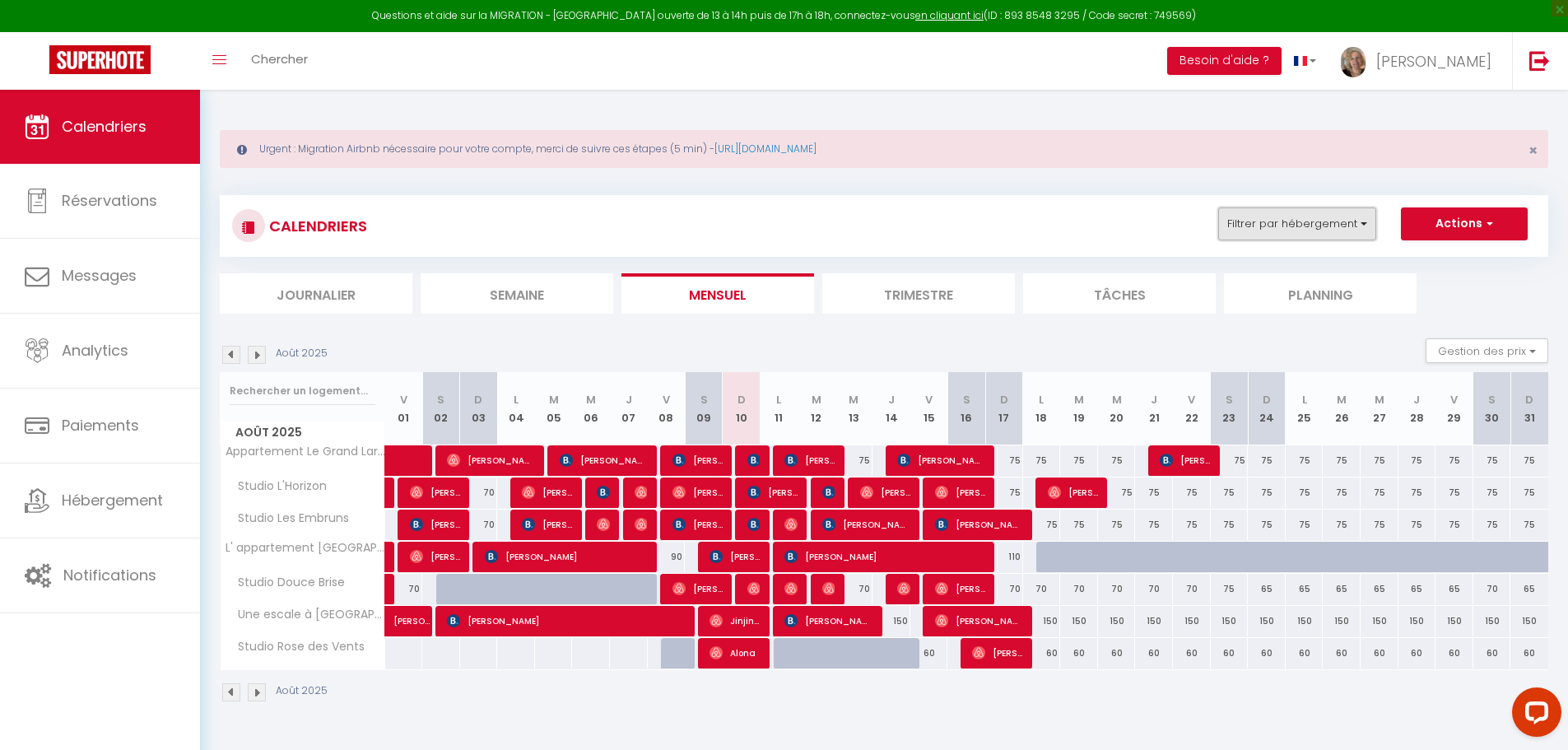
click at [1322, 214] on button "Filtrer par hébergement" at bounding box center [1297, 223] width 158 height 33
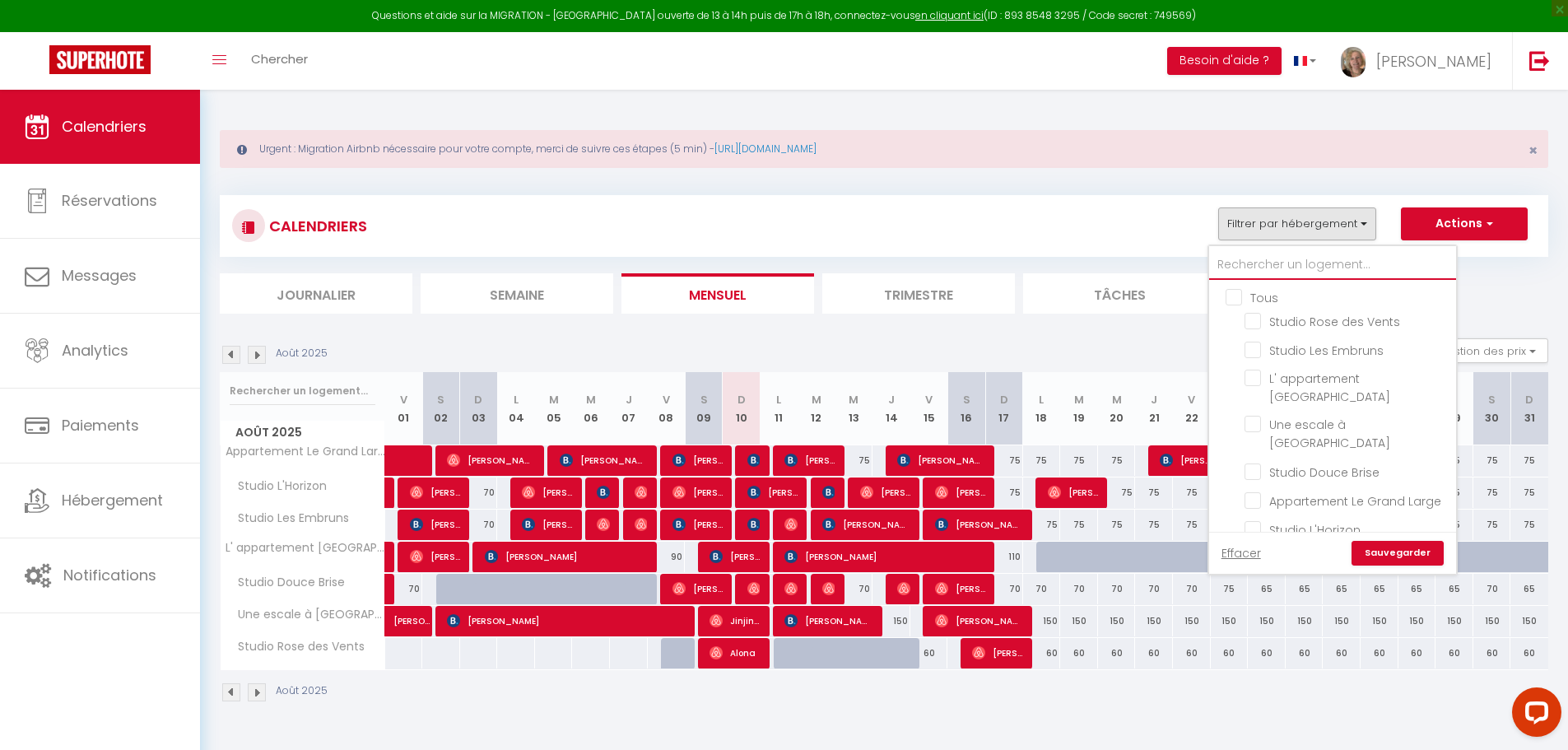
click at [1299, 264] on input "text" at bounding box center [1332, 265] width 247 height 29
type input "r"
checkbox input "false"
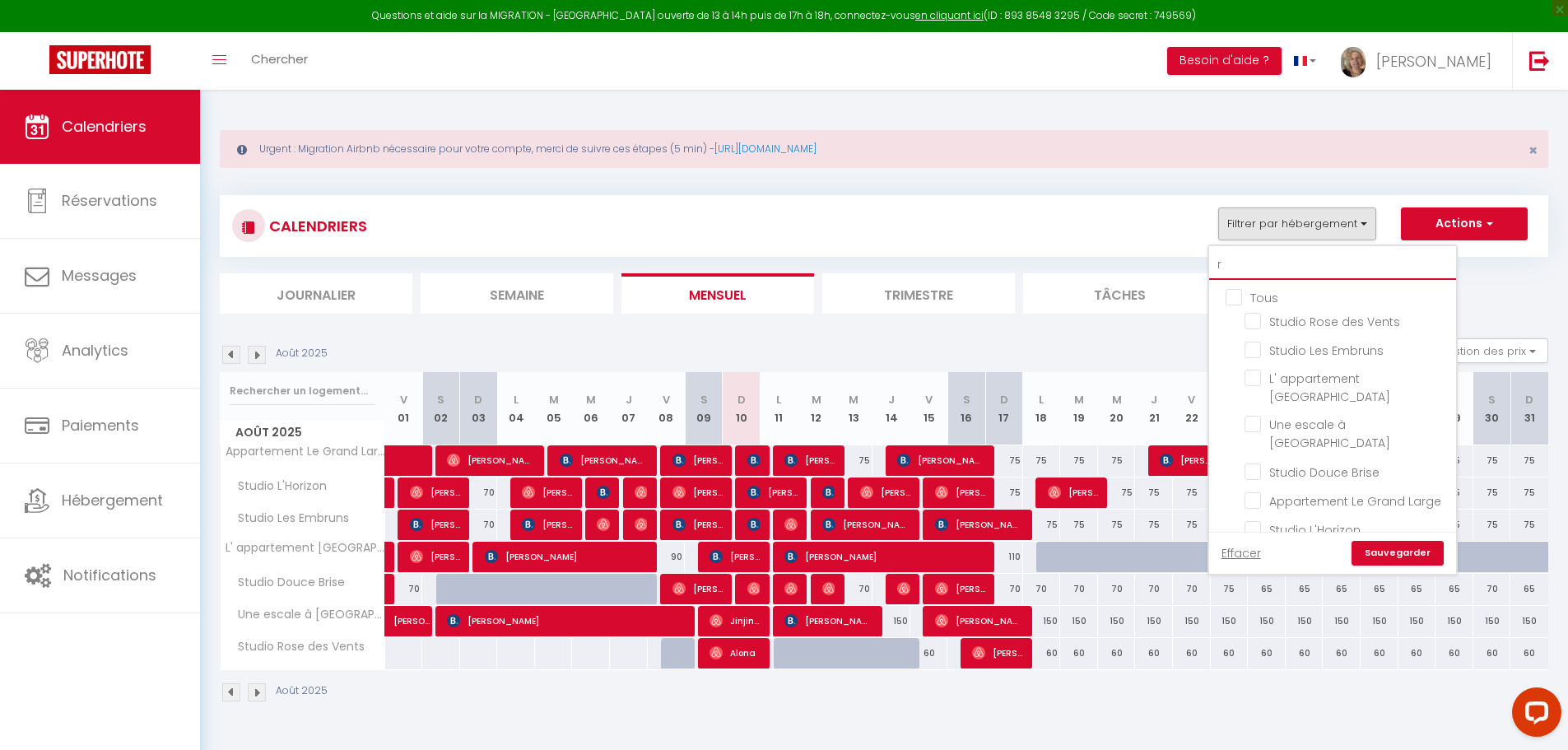
checkbox input "false"
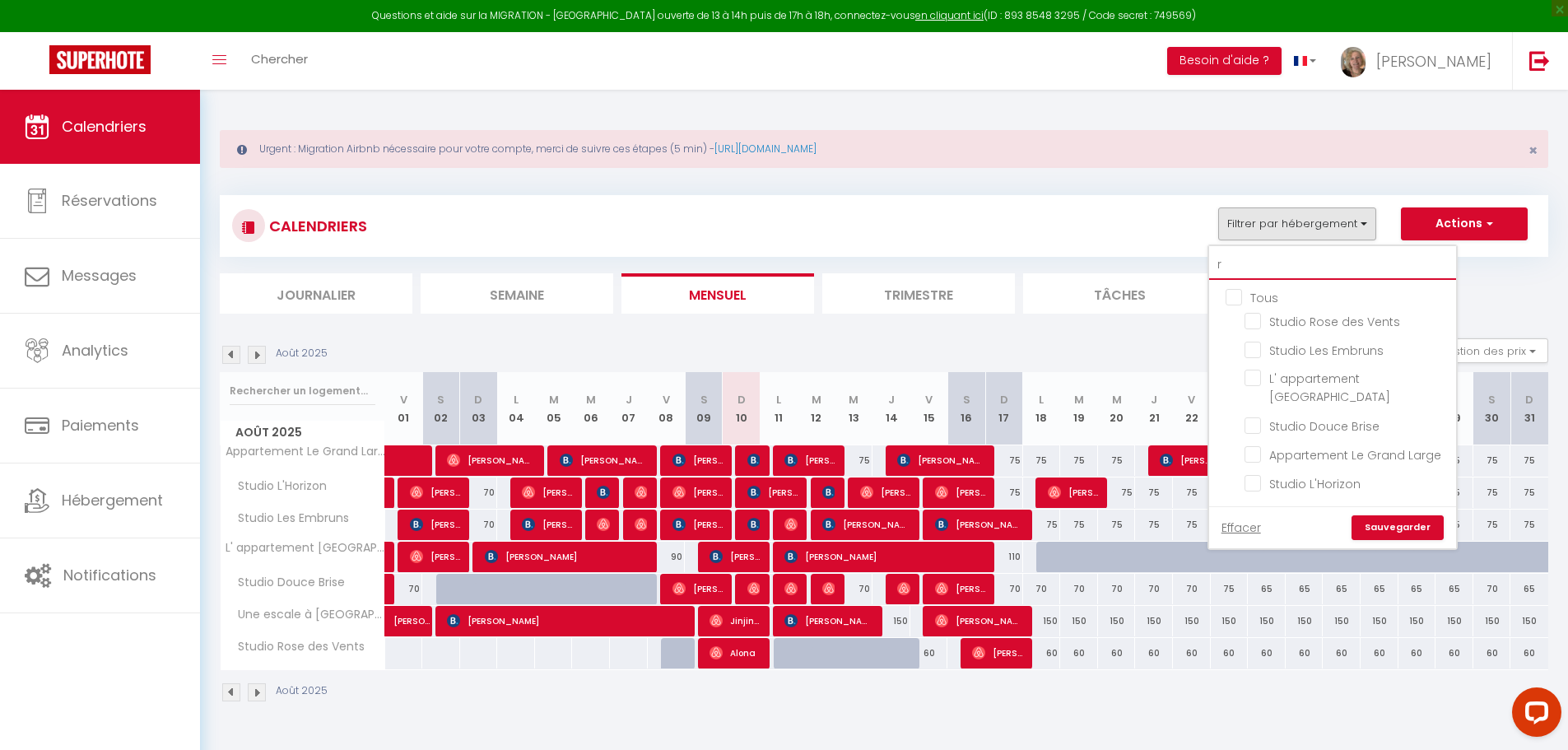
type input "ro"
checkbox input "false"
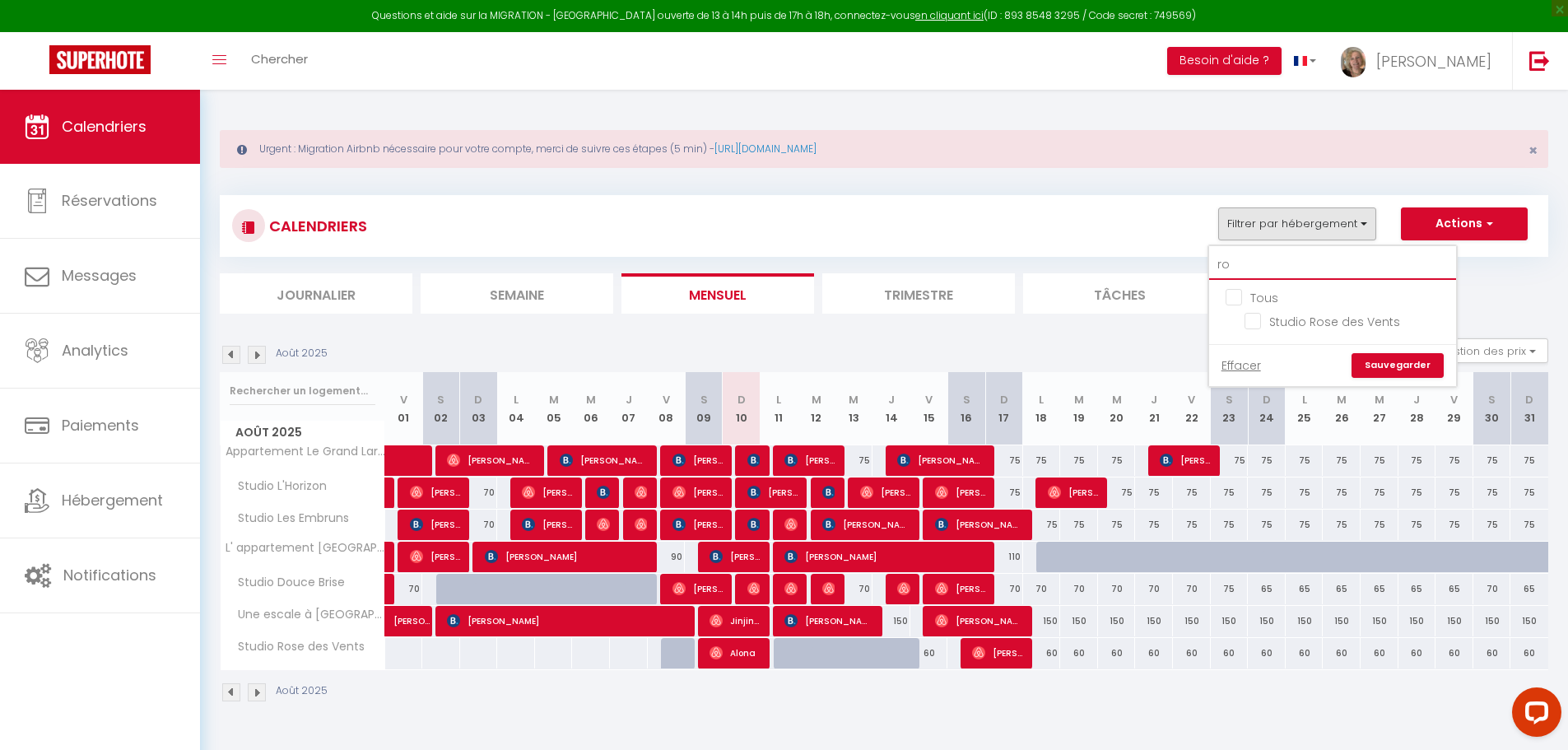
type input "ros"
checkbox input "false"
type input "rose"
checkbox input "false"
type input "rose"
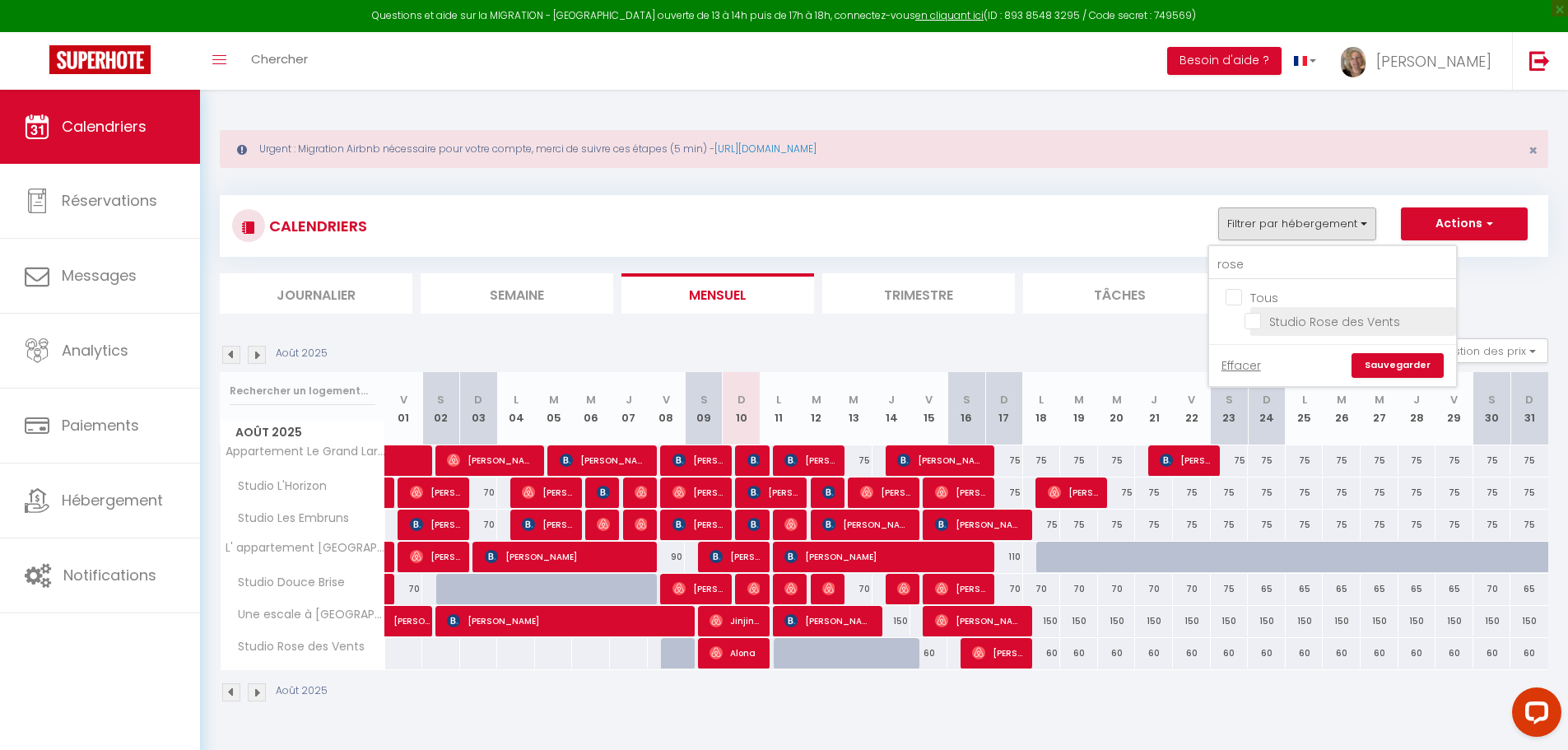
click at [1261, 323] on input "Studio Rose des Vents" at bounding box center [1348, 321] width 206 height 17
checkbox input "true"
click at [1389, 363] on link "Sauvegarder" at bounding box center [1397, 365] width 92 height 24
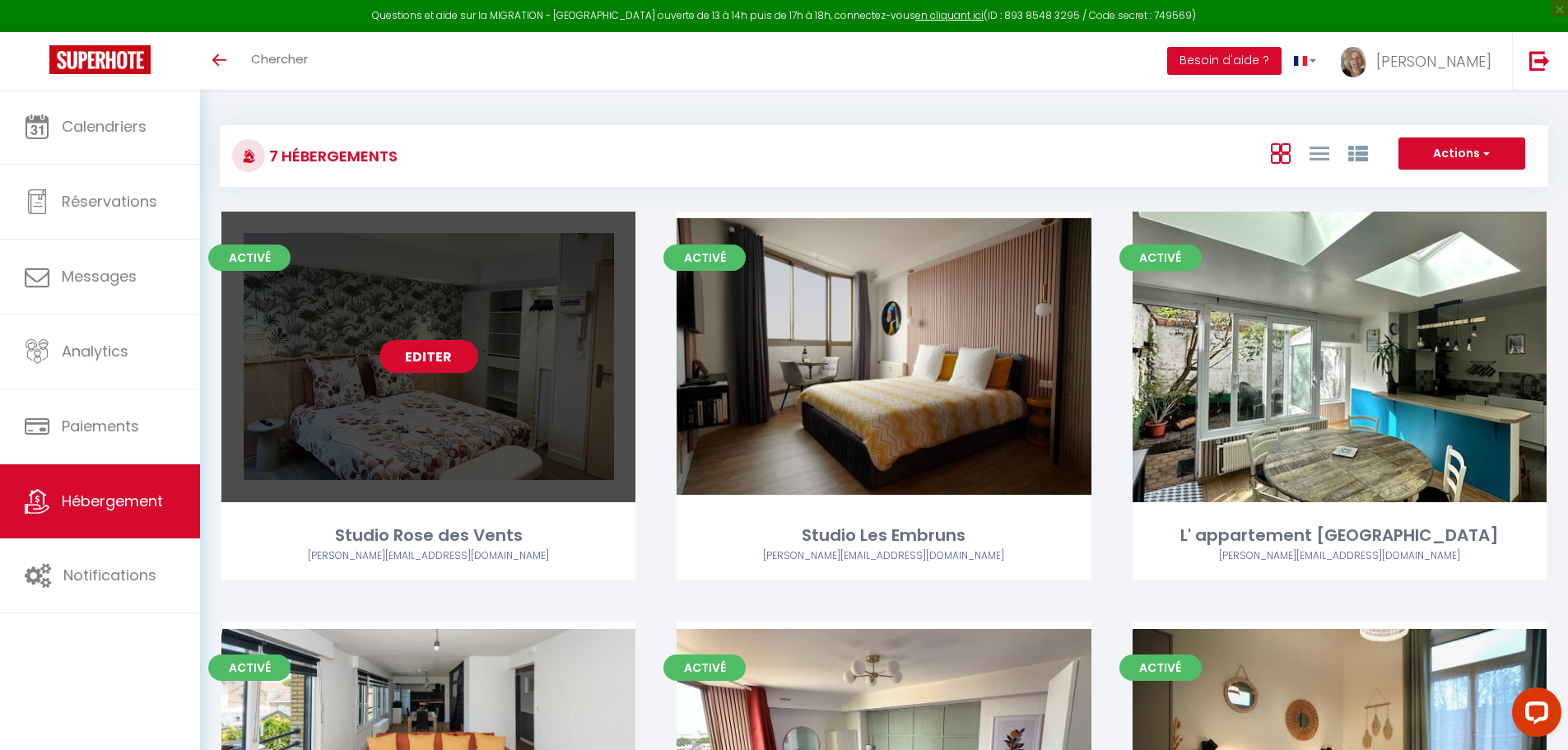
click at [439, 359] on link "Editer" at bounding box center [429, 356] width 99 height 33
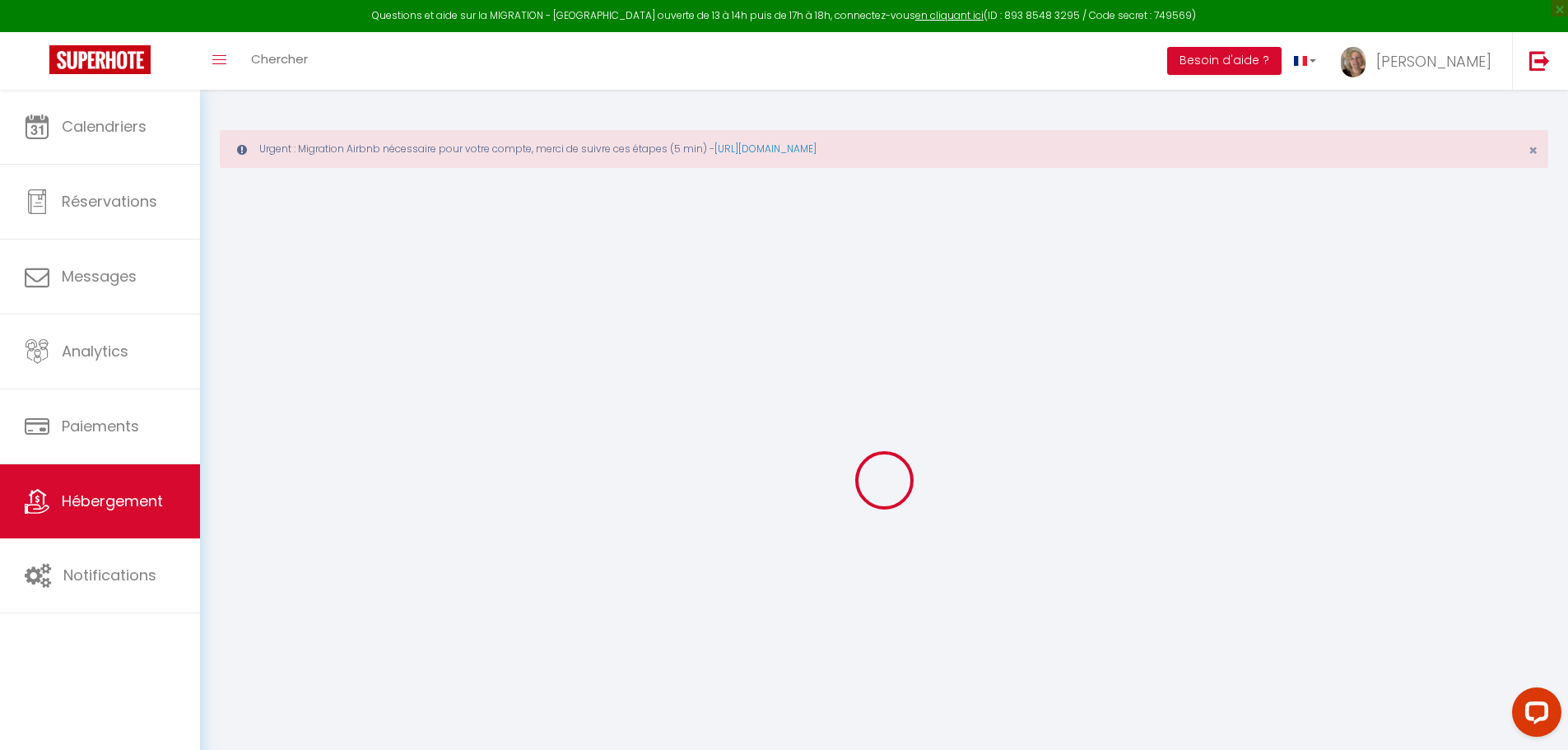
select select "+ 20 %"
select select
checkbox input "false"
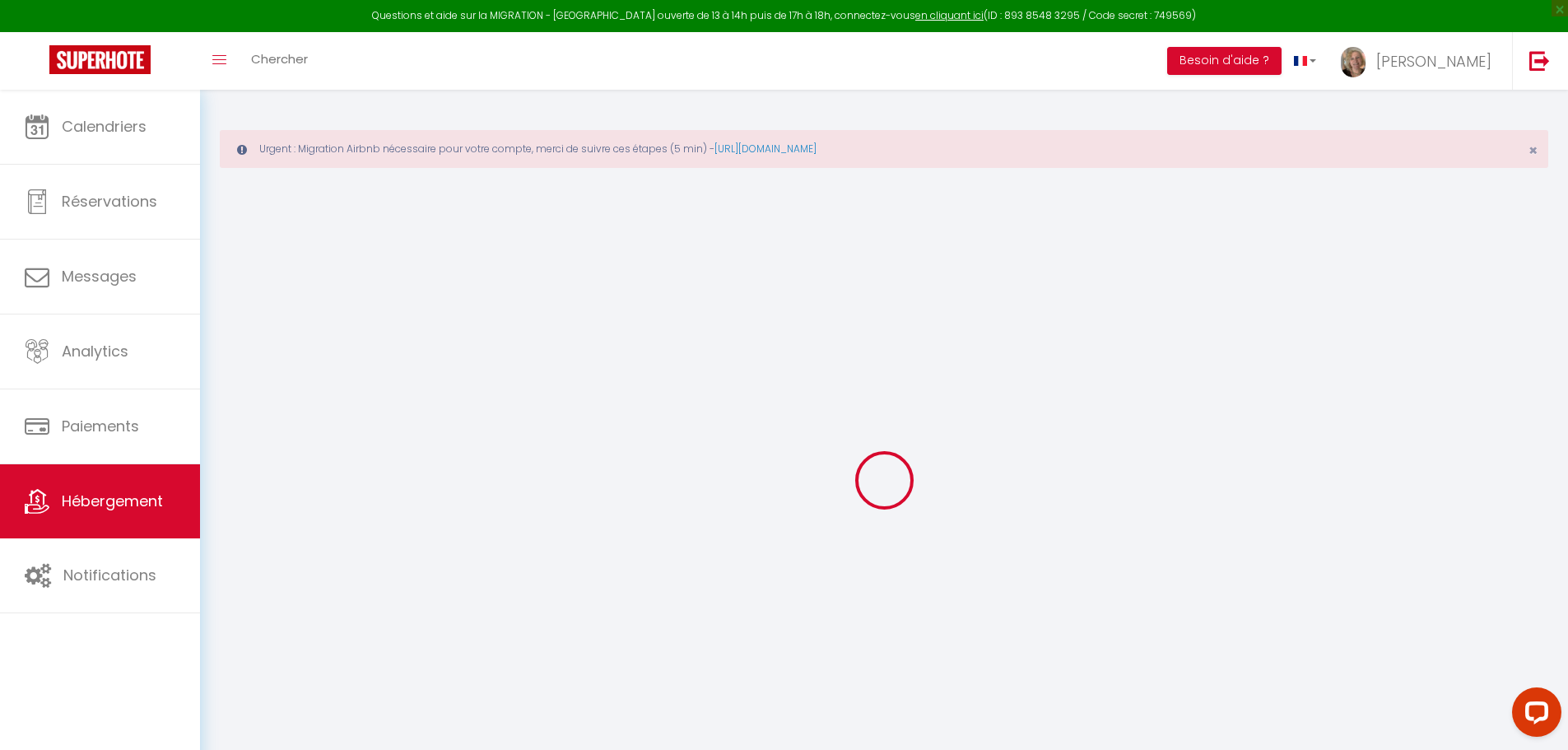
checkbox input "false"
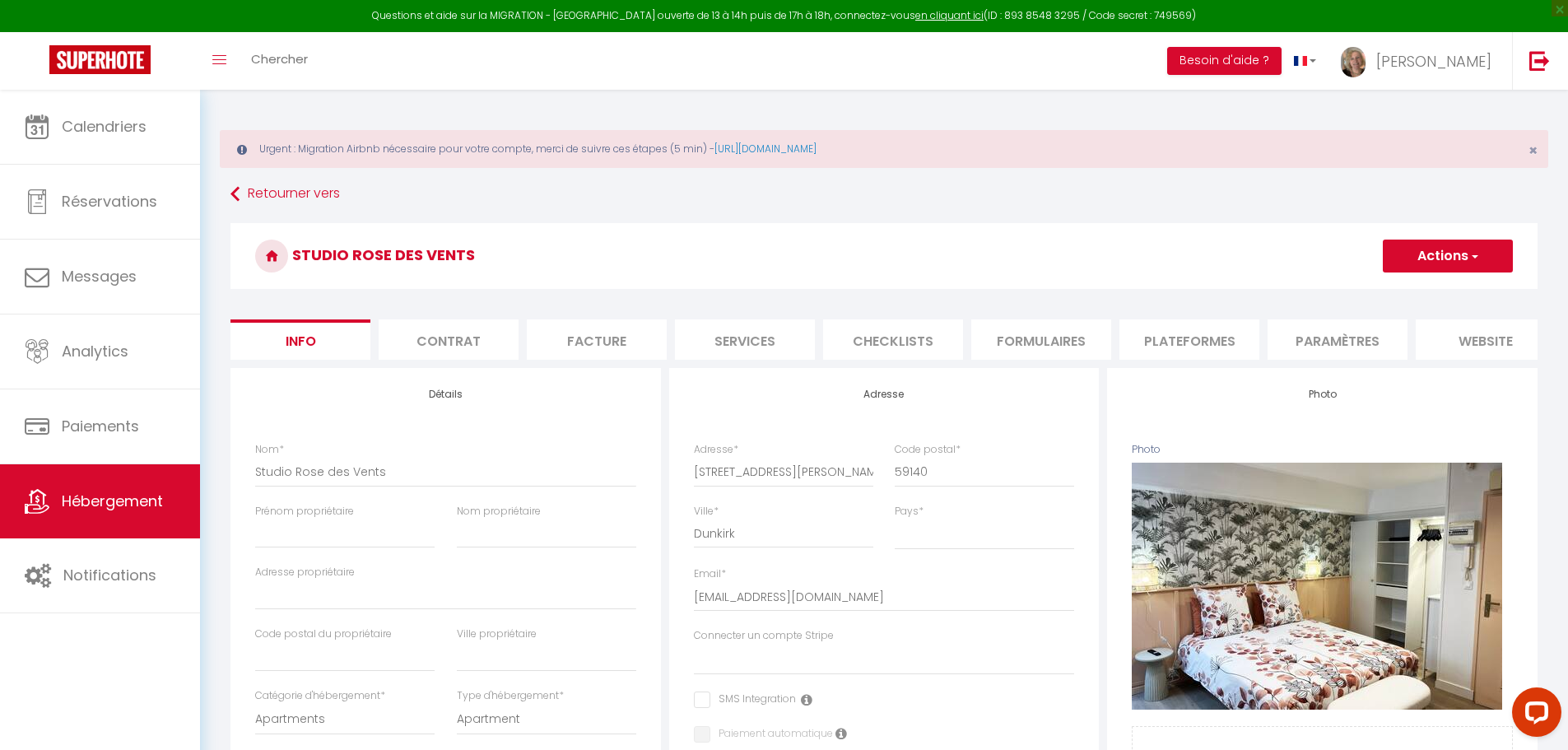
click at [1178, 335] on li "Plateformes" at bounding box center [1189, 339] width 140 height 40
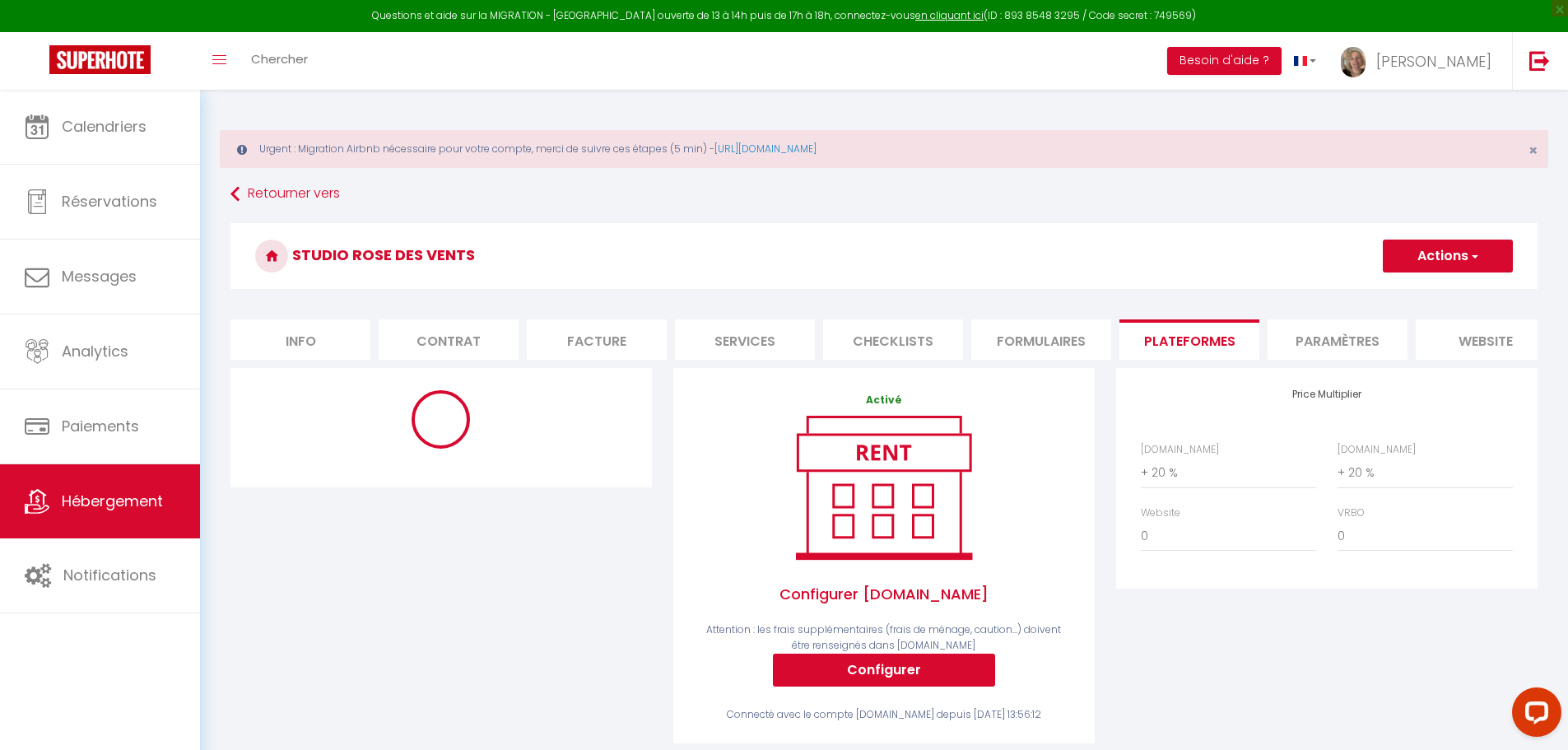
select select "10380-1482005654173142550"
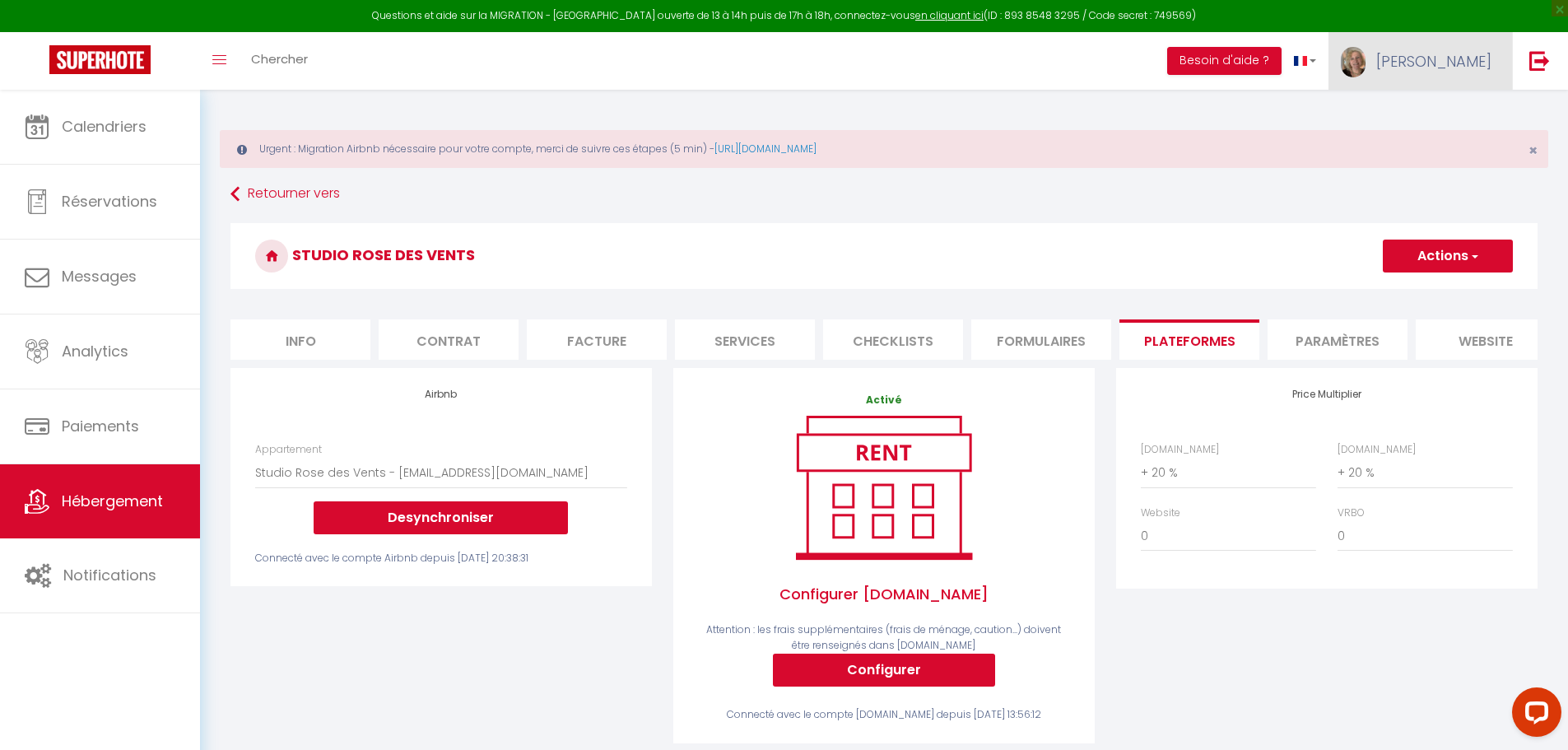
click at [1365, 57] on img at bounding box center [1353, 62] width 24 height 30
click at [461, 520] on button "Desynchroniser" at bounding box center [441, 517] width 254 height 33
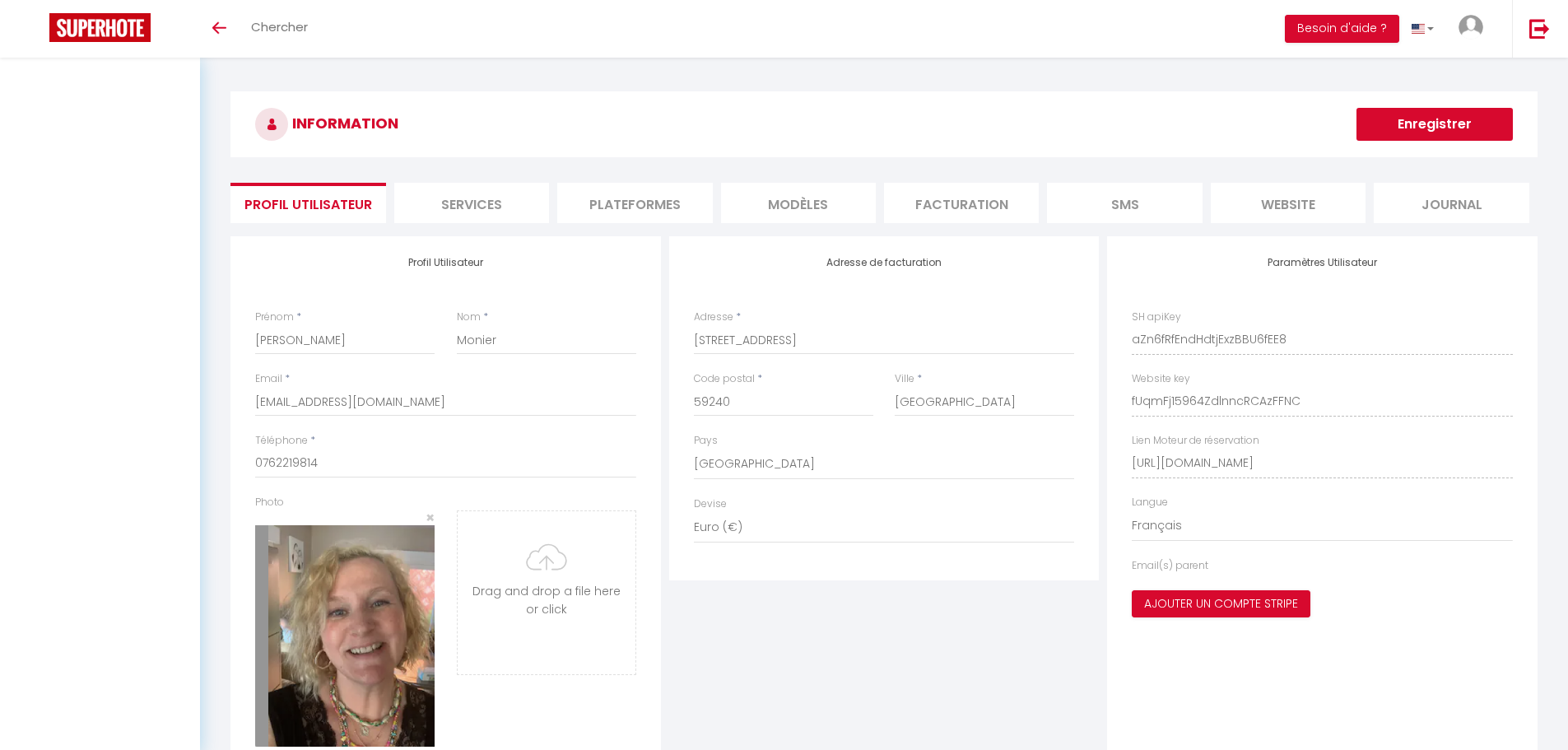
select select "28"
select select "fr"
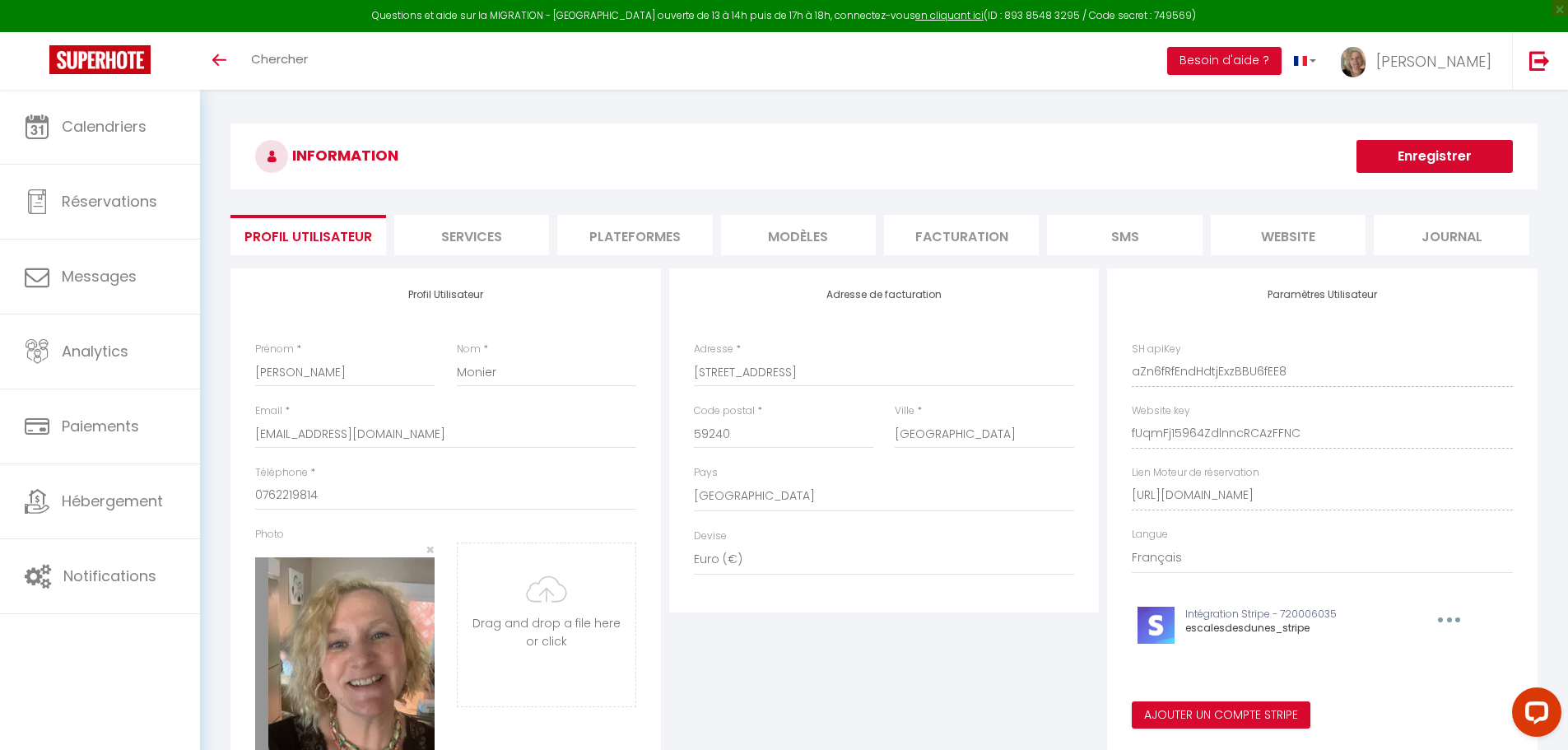
click at [674, 240] on li "Plateformes" at bounding box center [635, 235] width 155 height 40
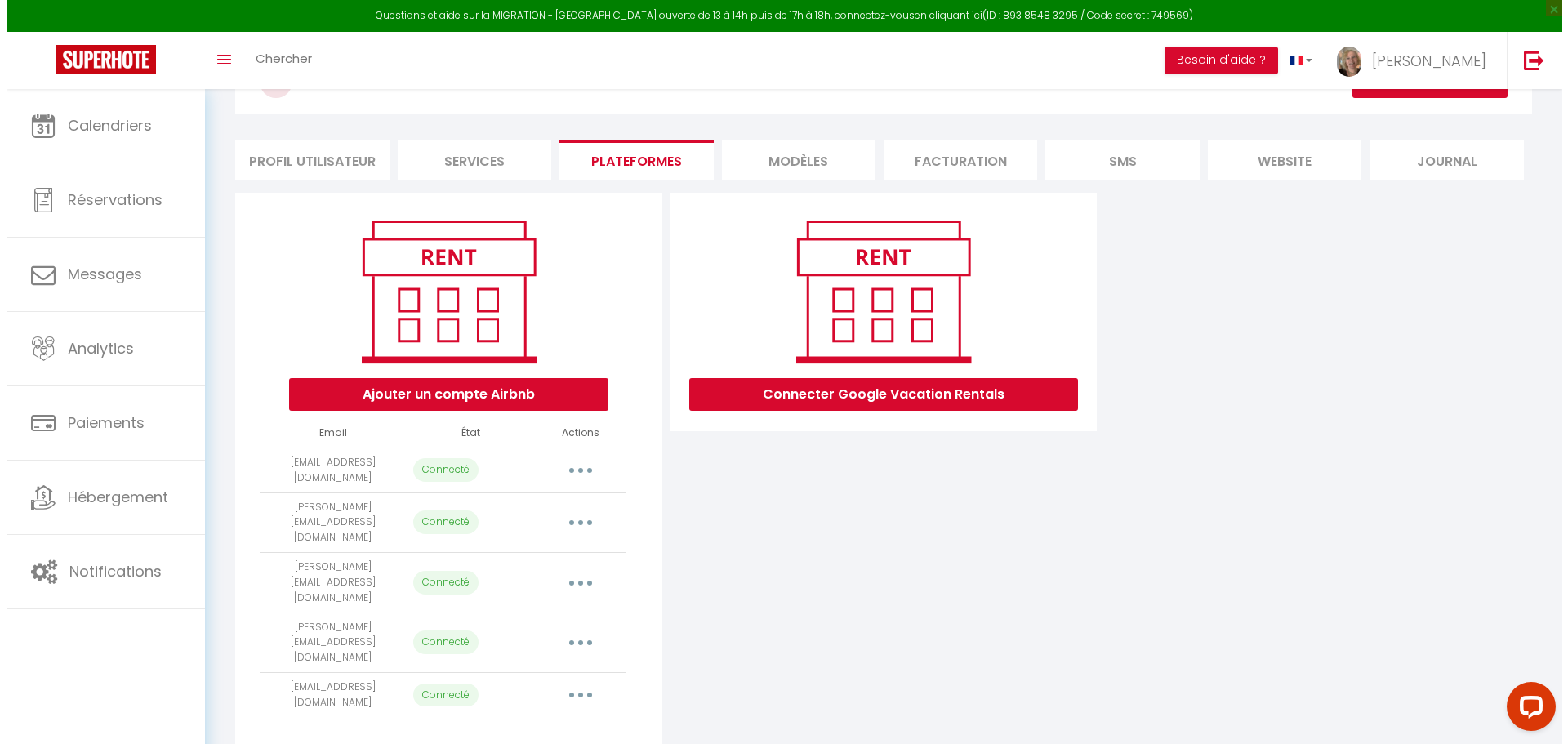
scroll to position [89, 0]
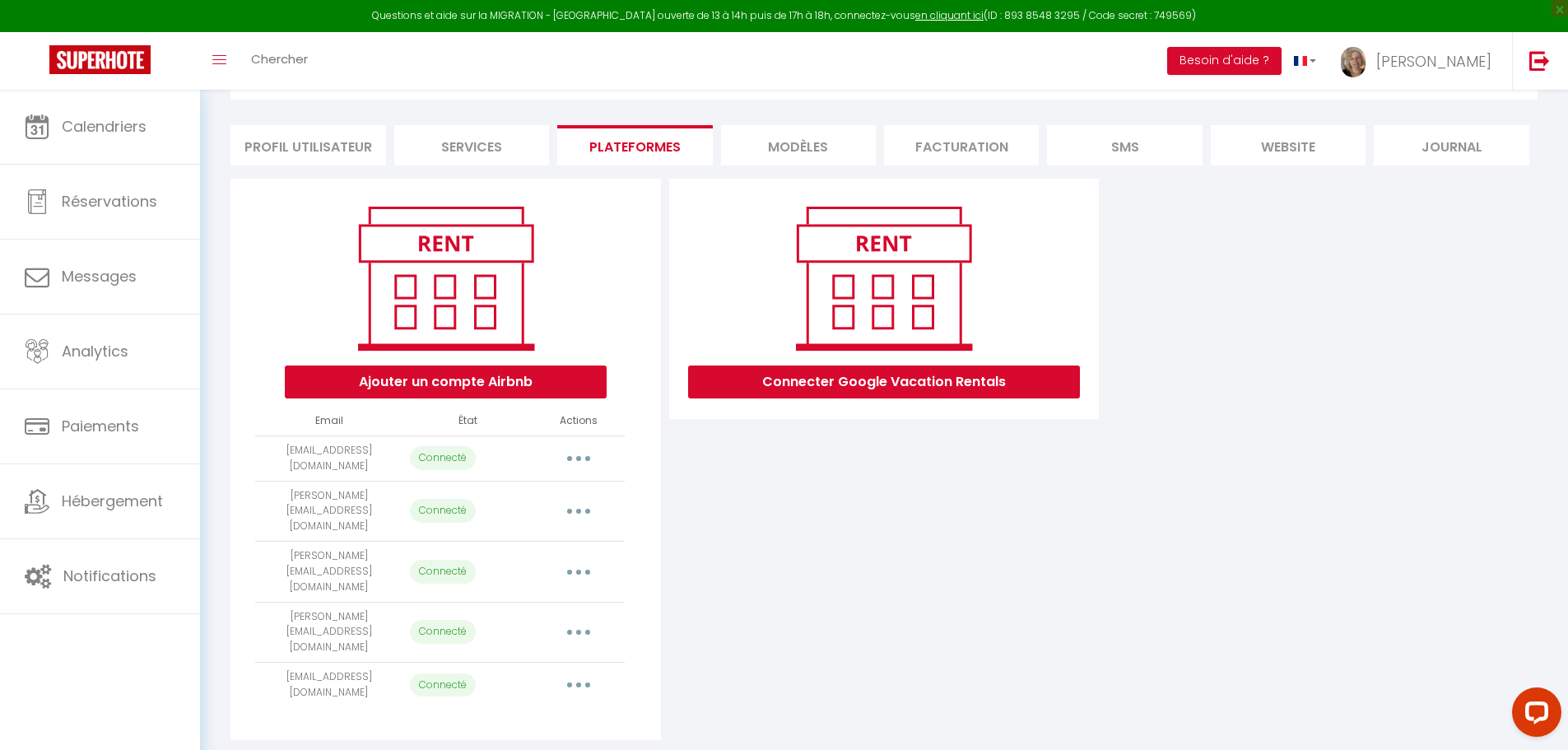
click at [581, 559] on button "button" at bounding box center [578, 572] width 46 height 26
click at [547, 595] on link "Importer les appartements" at bounding box center [506, 609] width 182 height 28
select select "75272"
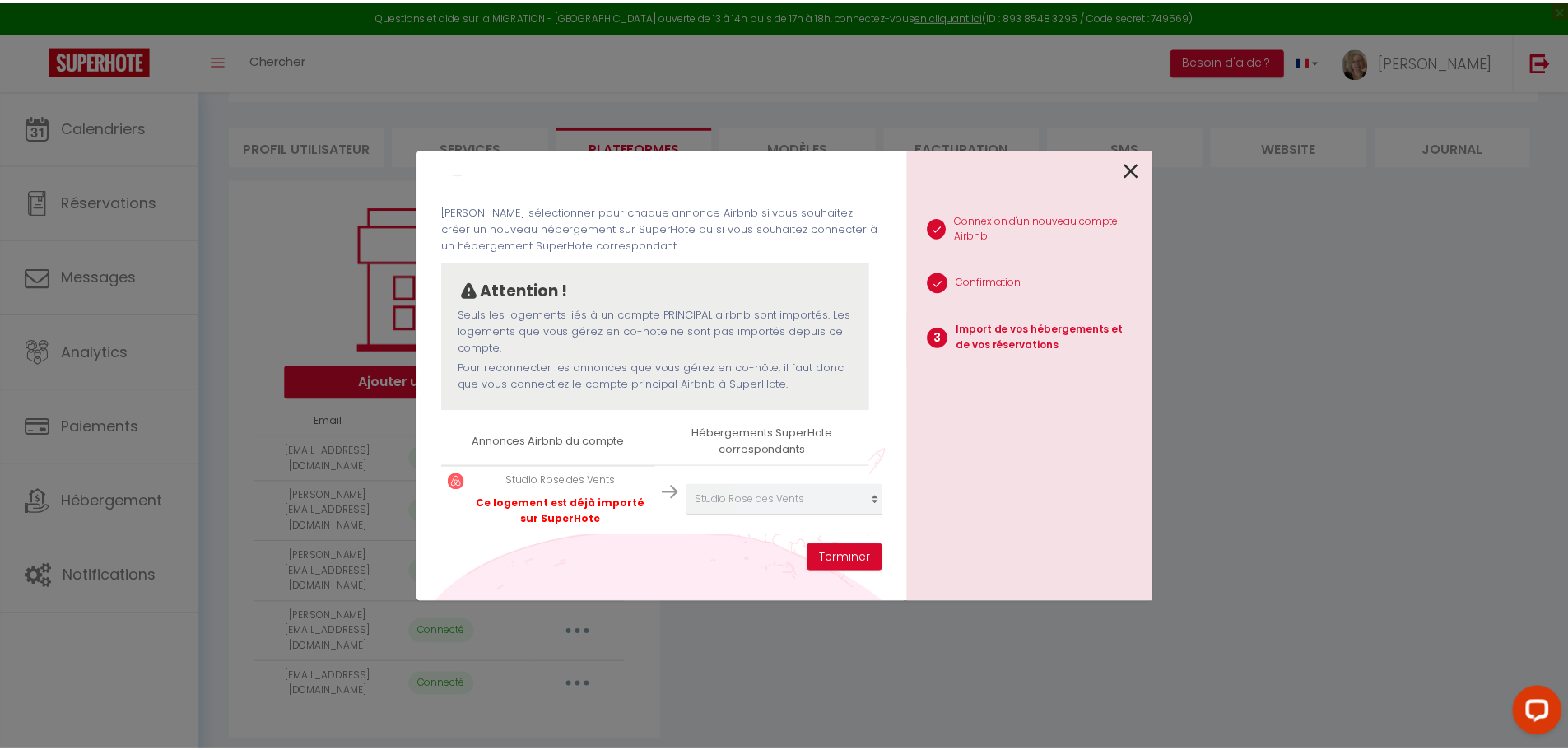
scroll to position [49, 0]
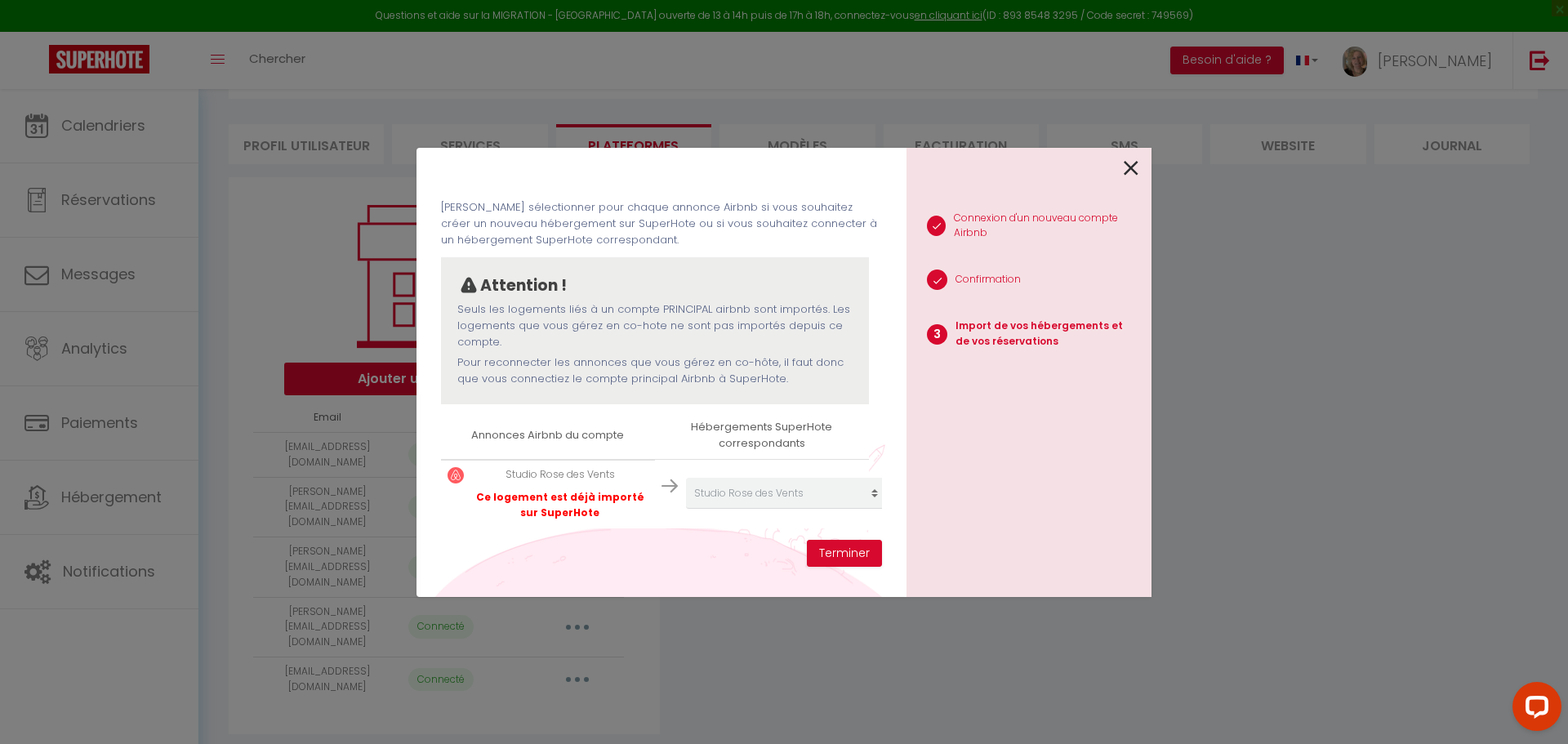
click at [1125, 173] on icon at bounding box center [1131, 168] width 15 height 24
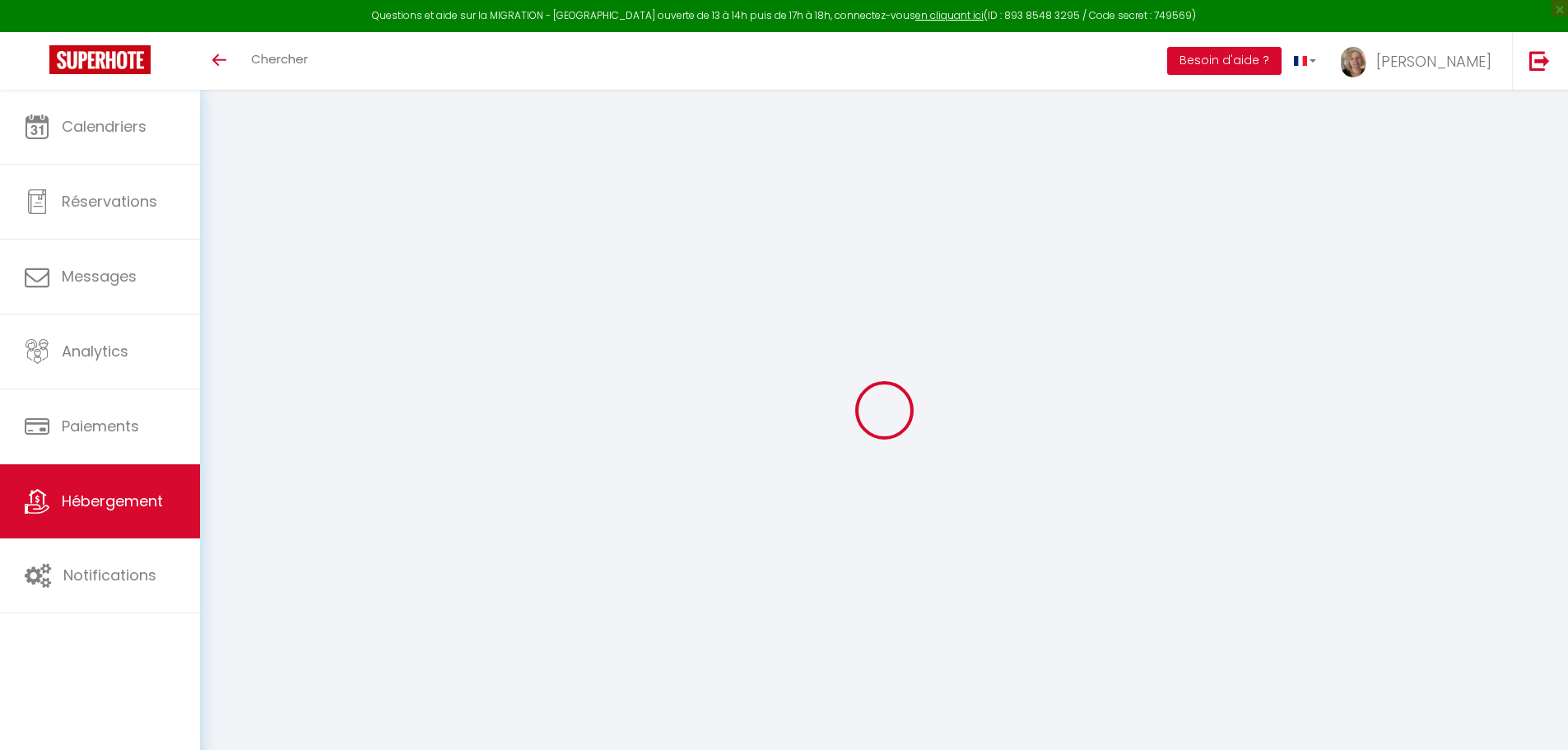
select select "+ 20 %"
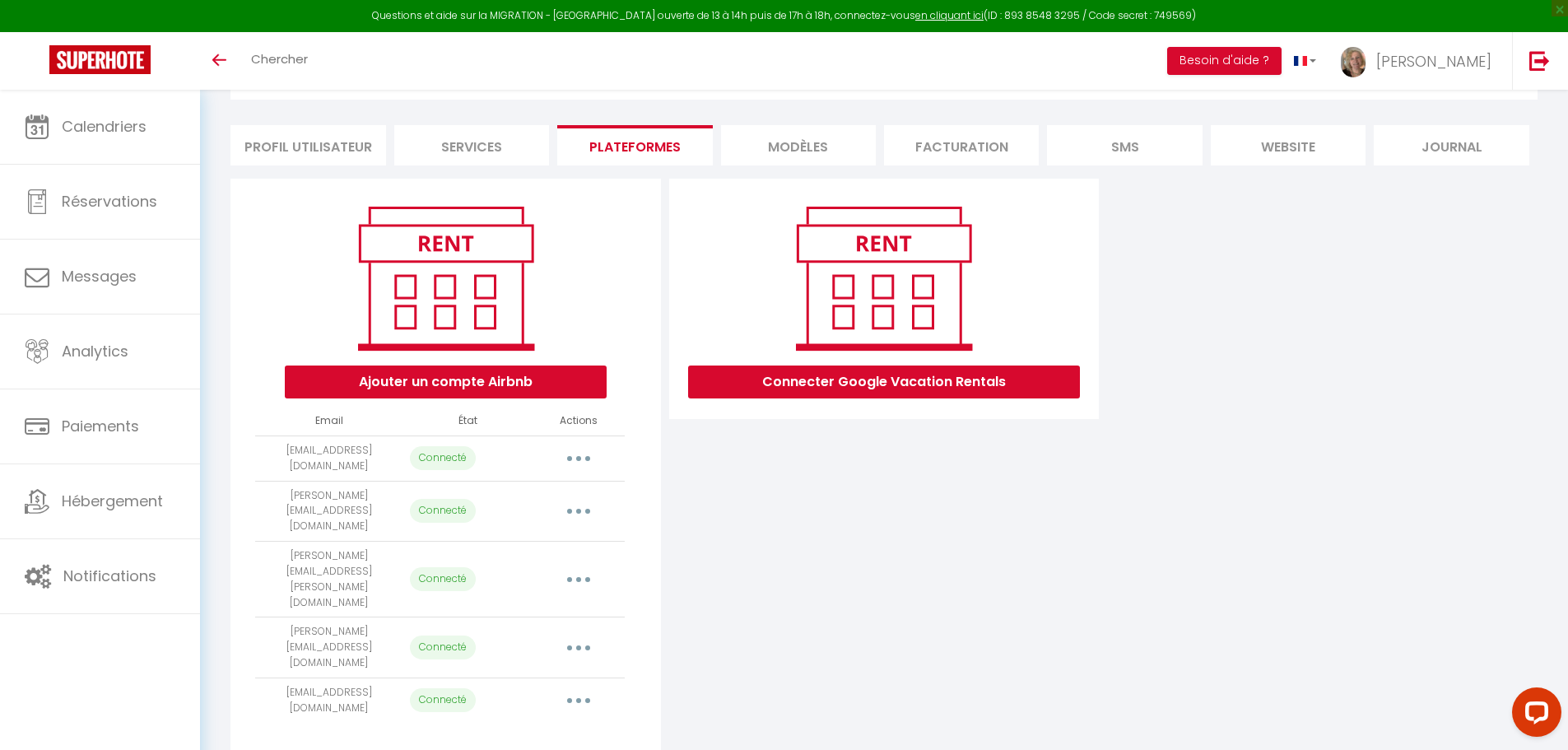
click at [575, 566] on button "button" at bounding box center [578, 578] width 46 height 26
click at [544, 604] on link "Importer les appartements" at bounding box center [506, 617] width 182 height 28
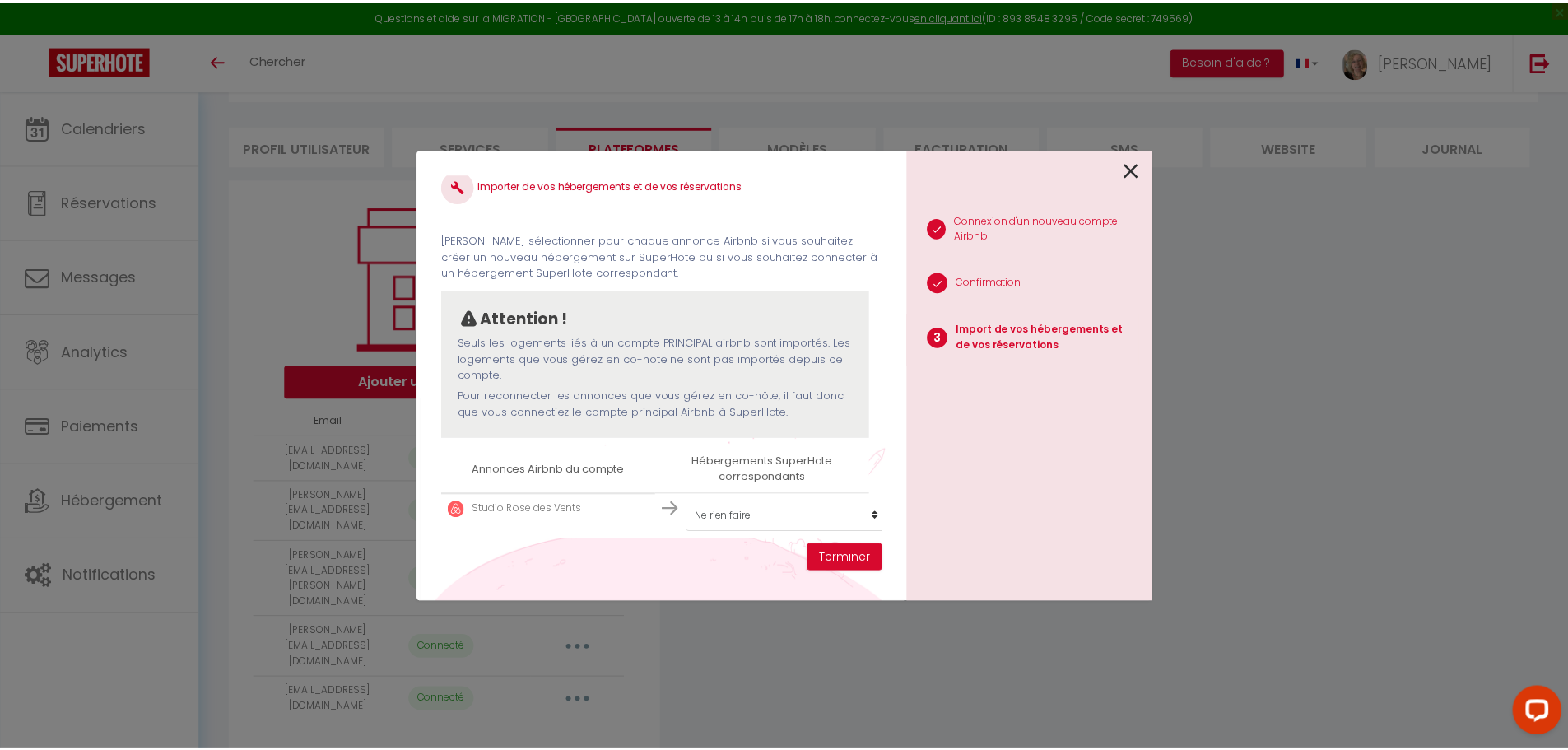
scroll to position [24, 0]
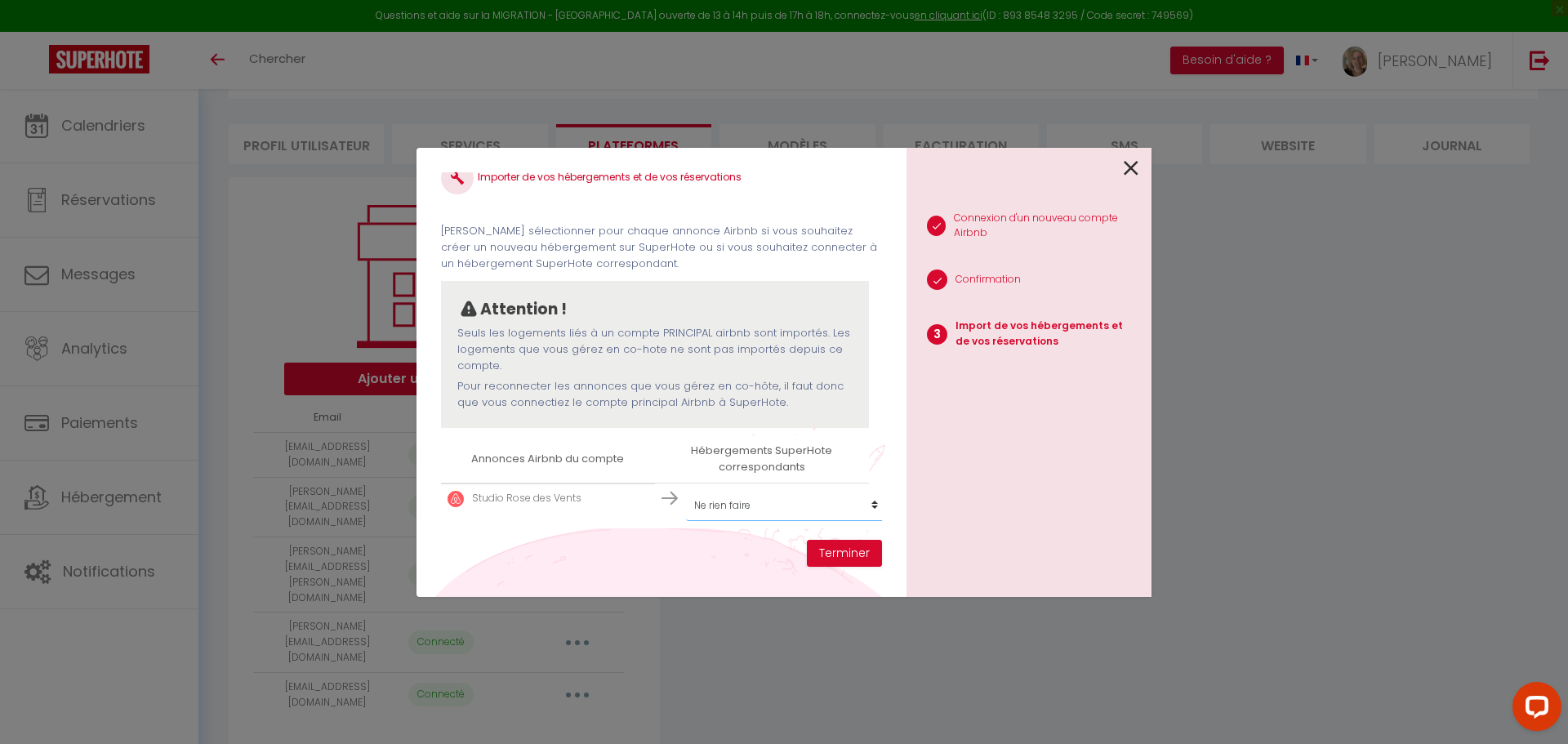
click at [721, 508] on select "Créer un nouveau hébergement Ne rien faire Studio Rose des Vents Studio Les Emb…" at bounding box center [786, 505] width 201 height 31
select select "75272"
click at [686, 490] on select "Créer un nouveau hébergement Ne rien faire Studio Rose des Vents Studio Les Emb…" at bounding box center [786, 505] width 201 height 31
click at [837, 555] on button "Terminer" at bounding box center [844, 553] width 75 height 27
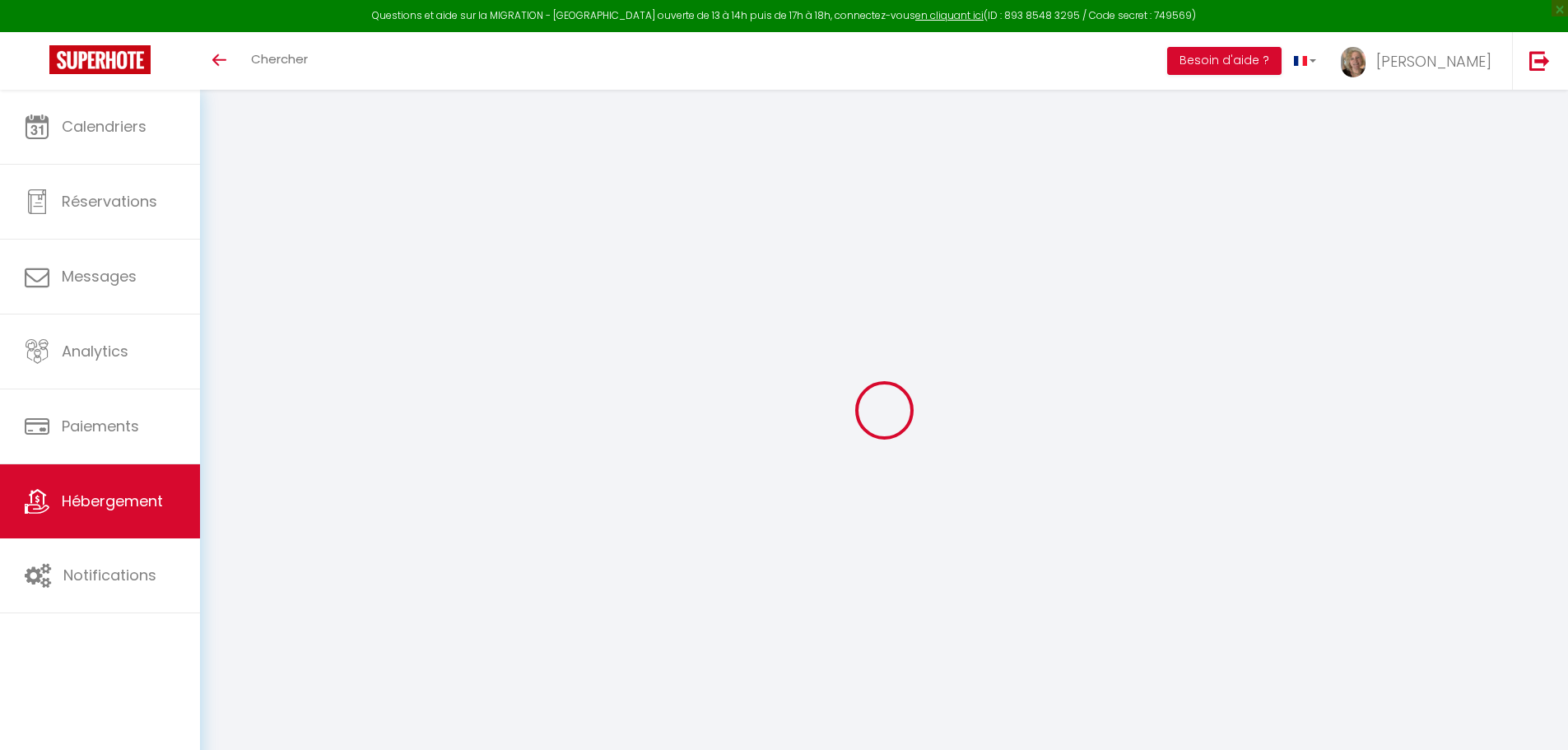
select select "+ 20 %"
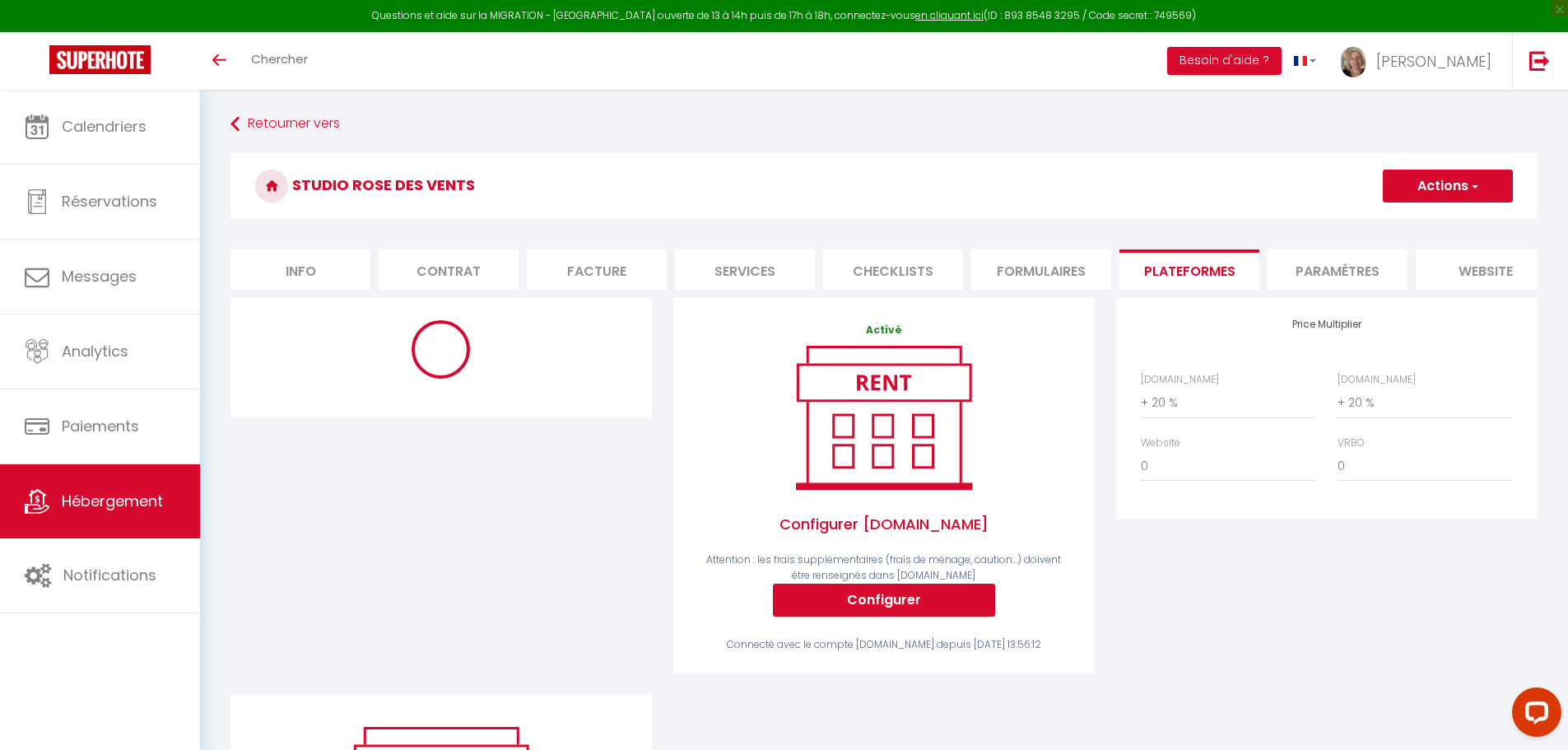
select select "10380-1482005654173142550"
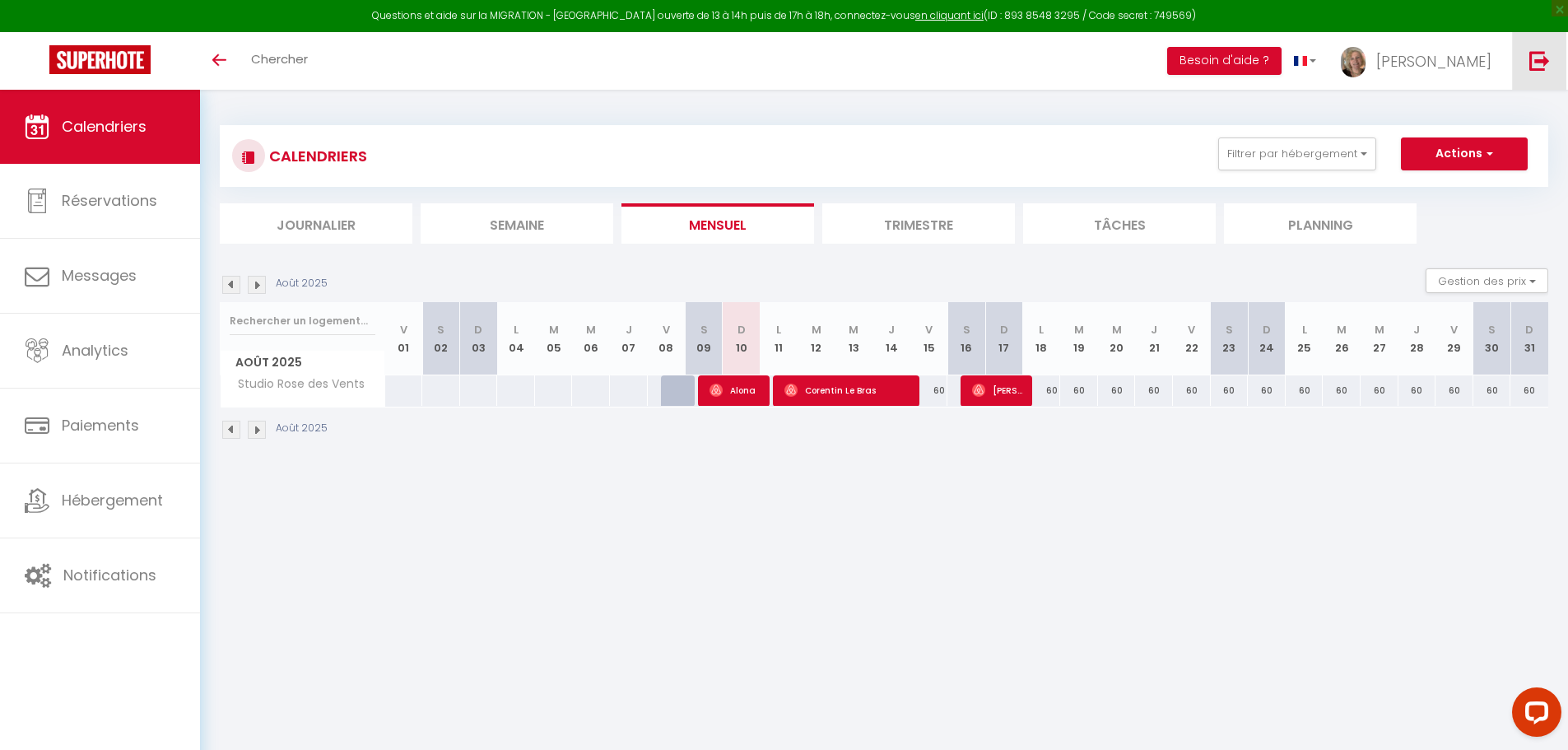
click at [1540, 67] on img at bounding box center [1540, 60] width 21 height 21
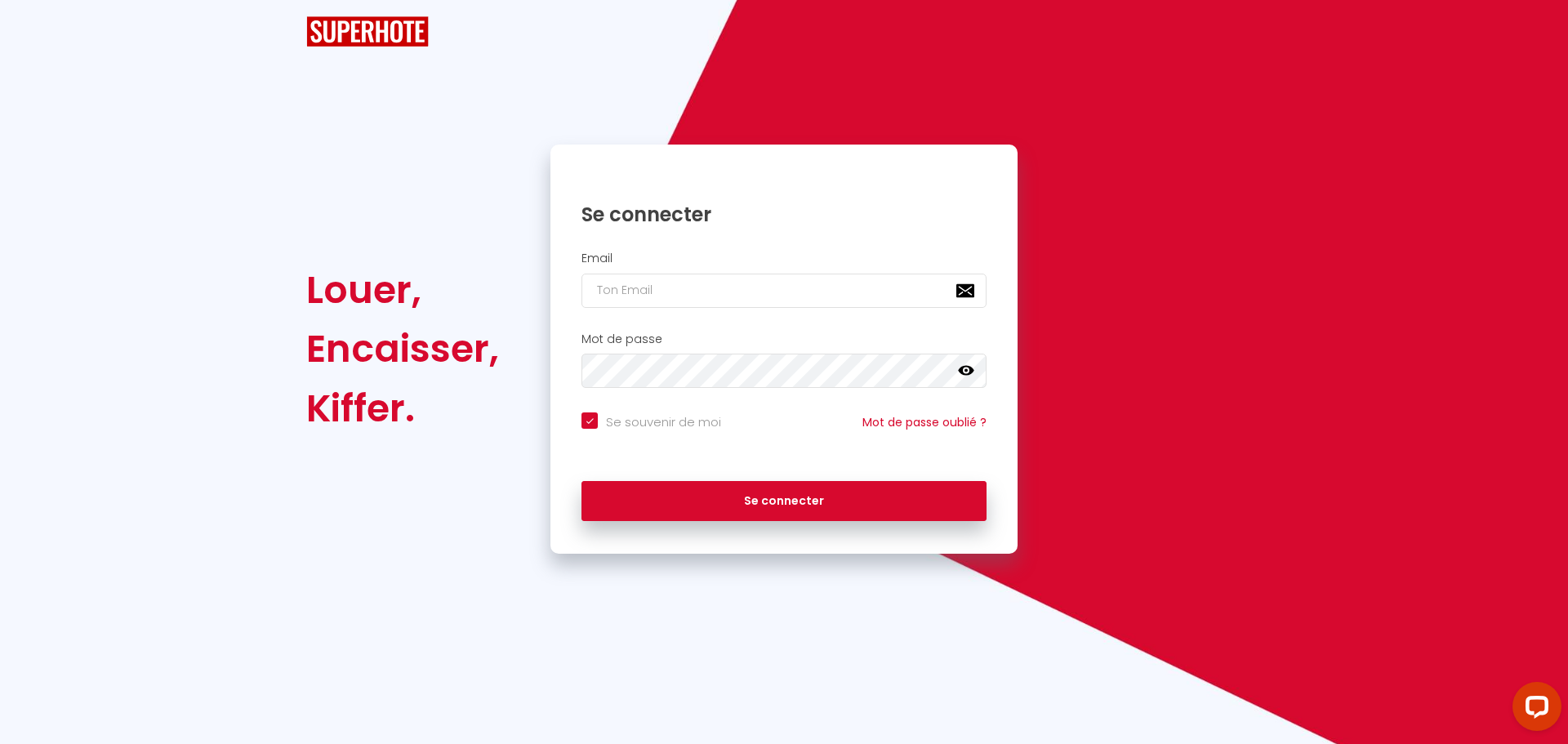
checkbox input "true"
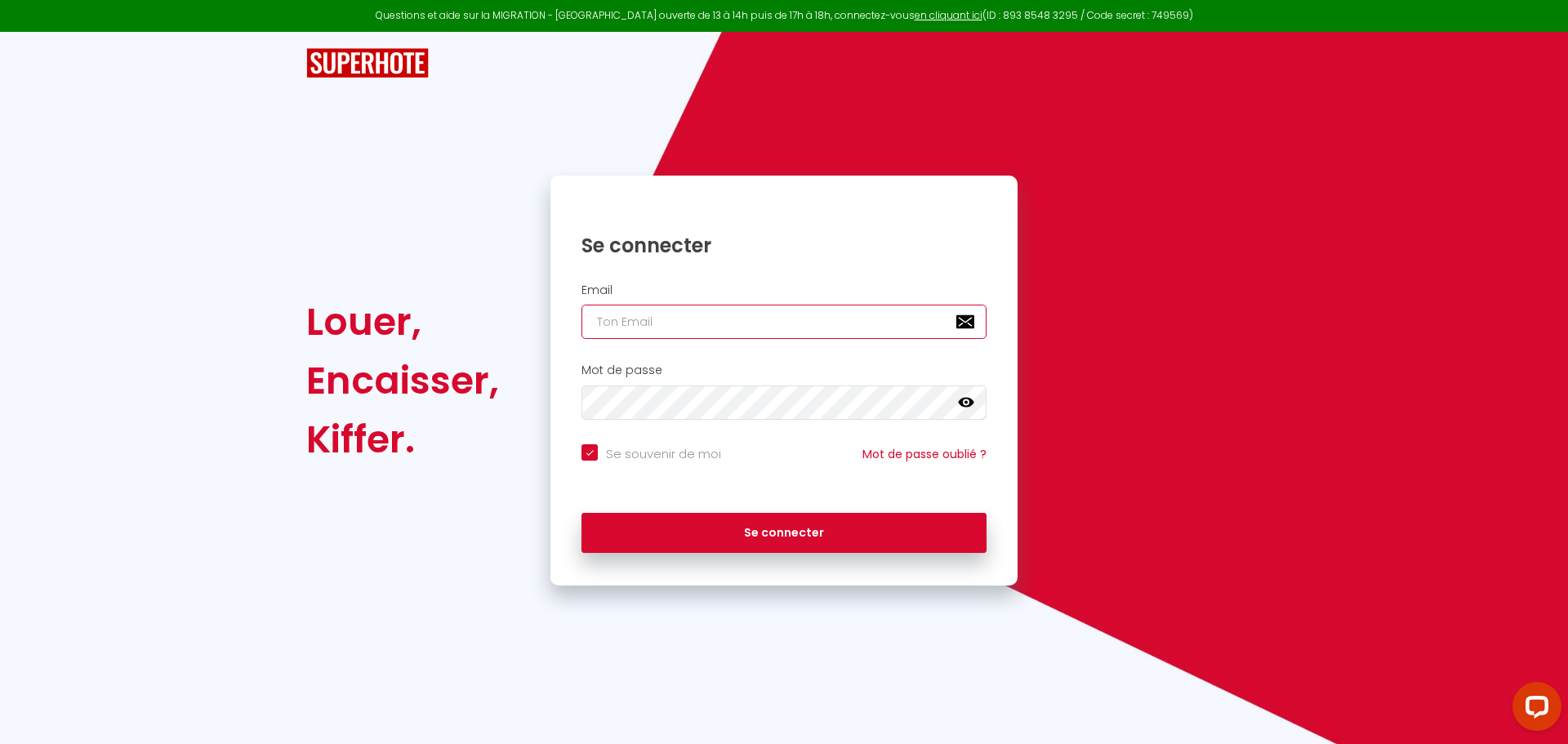
type input "[PERSON_NAME][EMAIL_ADDRESS][DOMAIN_NAME]"
checkbox input "true"
drag, startPoint x: 778, startPoint y: 331, endPoint x: 486, endPoint y: 322, distance: 292.1
click at [490, 322] on div "Louer, Encaisser, Kiffer. Se connecter Email [PERSON_NAME][EMAIL_ADDRESS][DOMAI…" at bounding box center [784, 380] width 977 height 410
paste input "[EMAIL_ADDRESS][DOMAIN_NAME]"
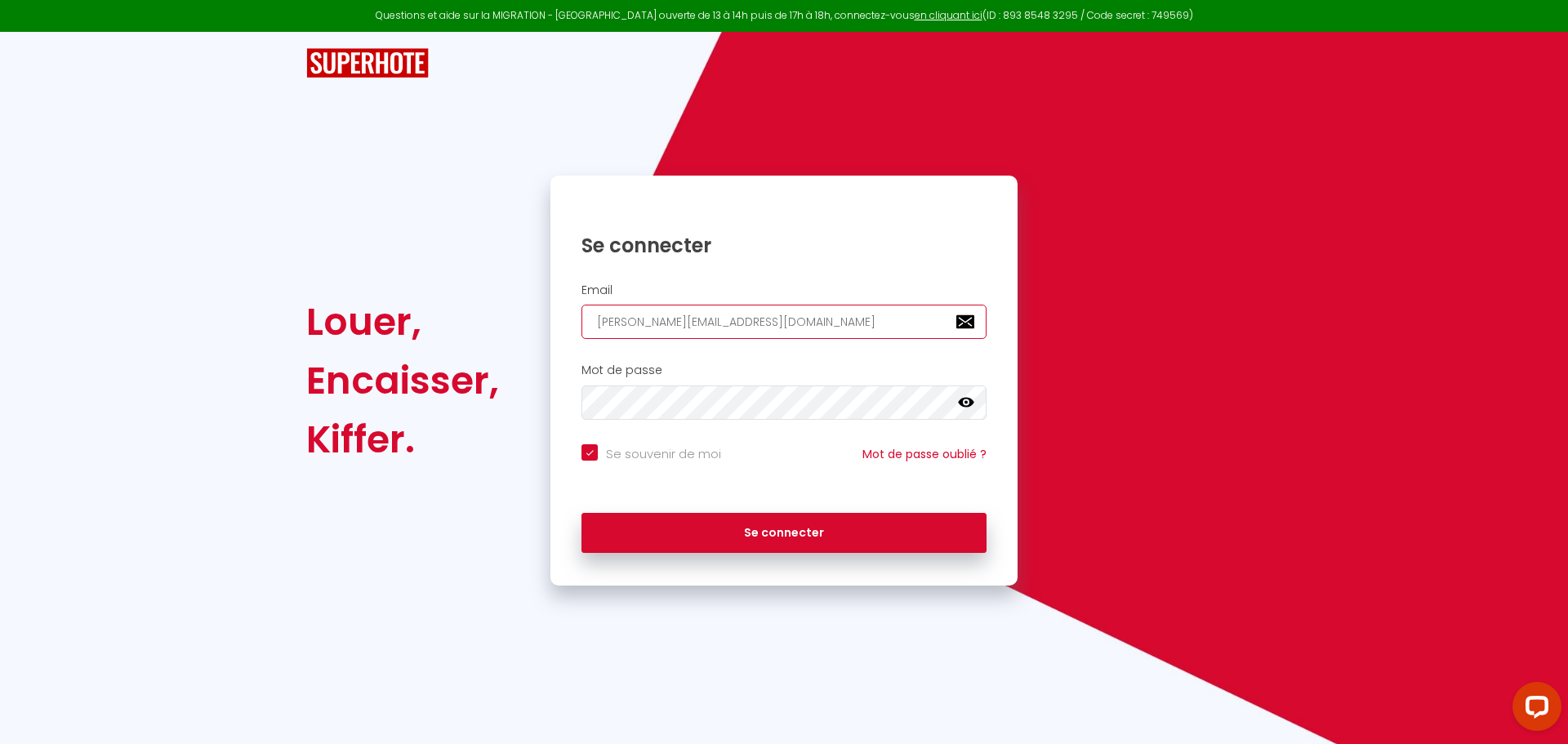
type input "[EMAIL_ADDRESS][DOMAIN_NAME]"
checkbox input "true"
type input "[EMAIL_ADDRESS][DOMAIN_NAME]"
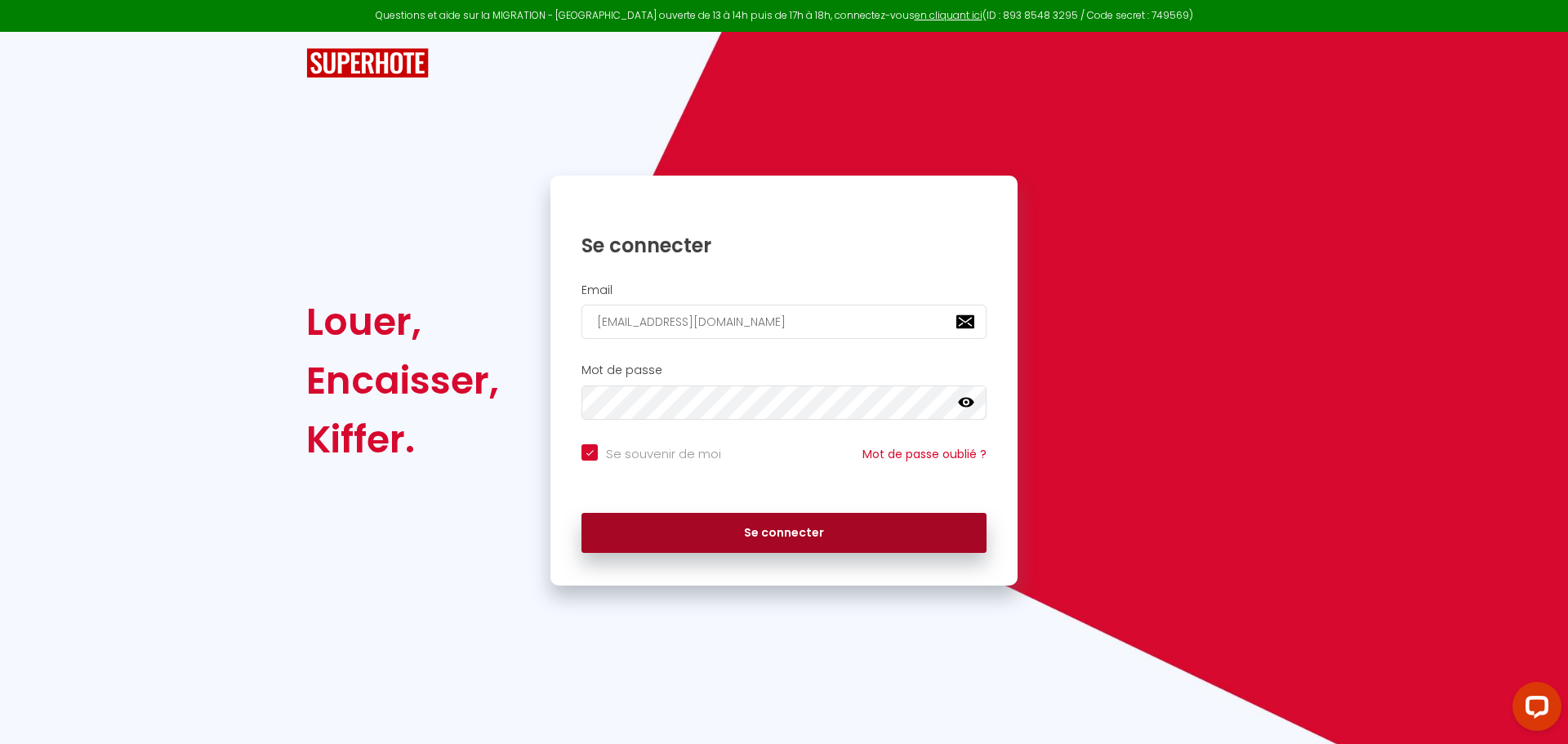
click at [708, 528] on button "Se connecter" at bounding box center [784, 532] width 405 height 41
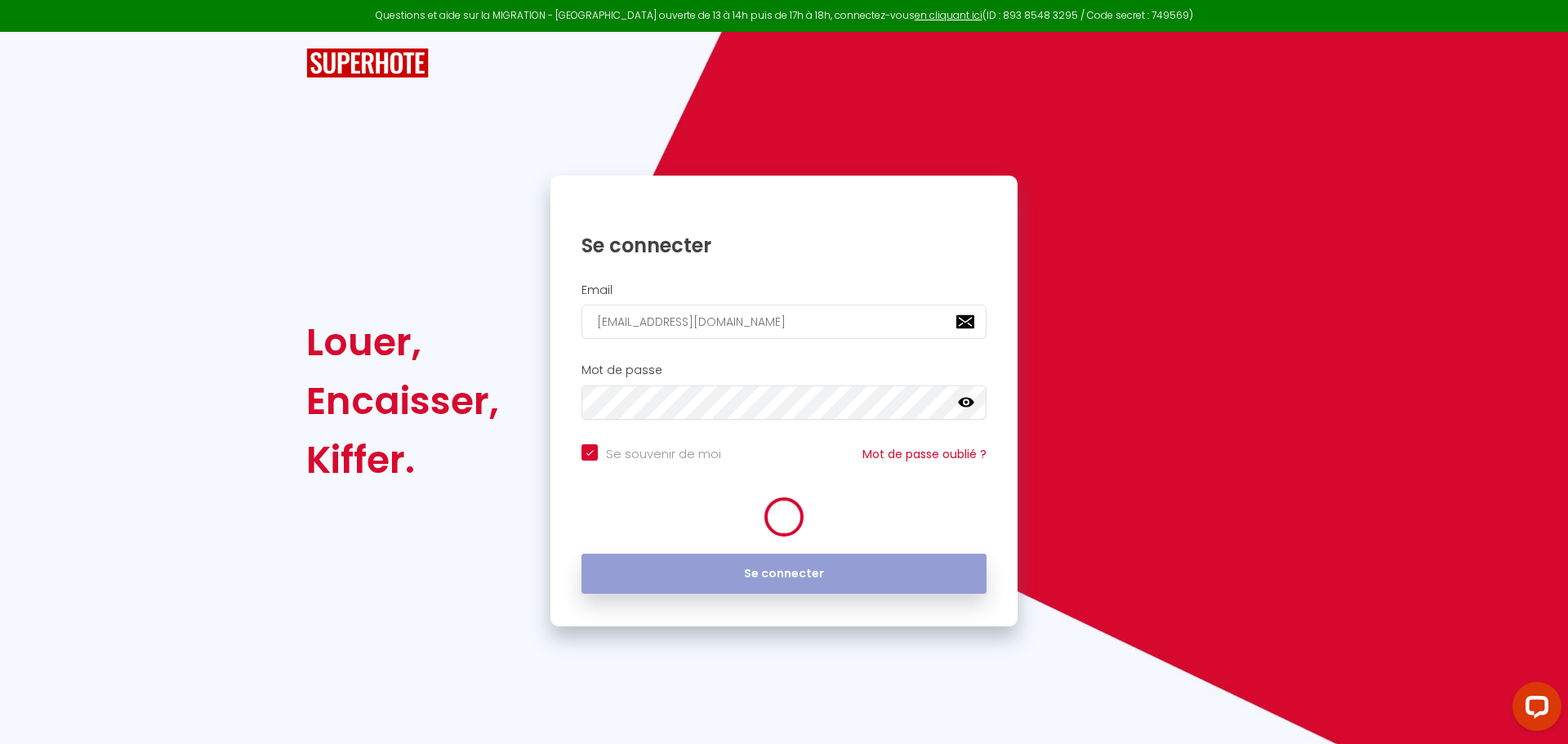
checkbox input "true"
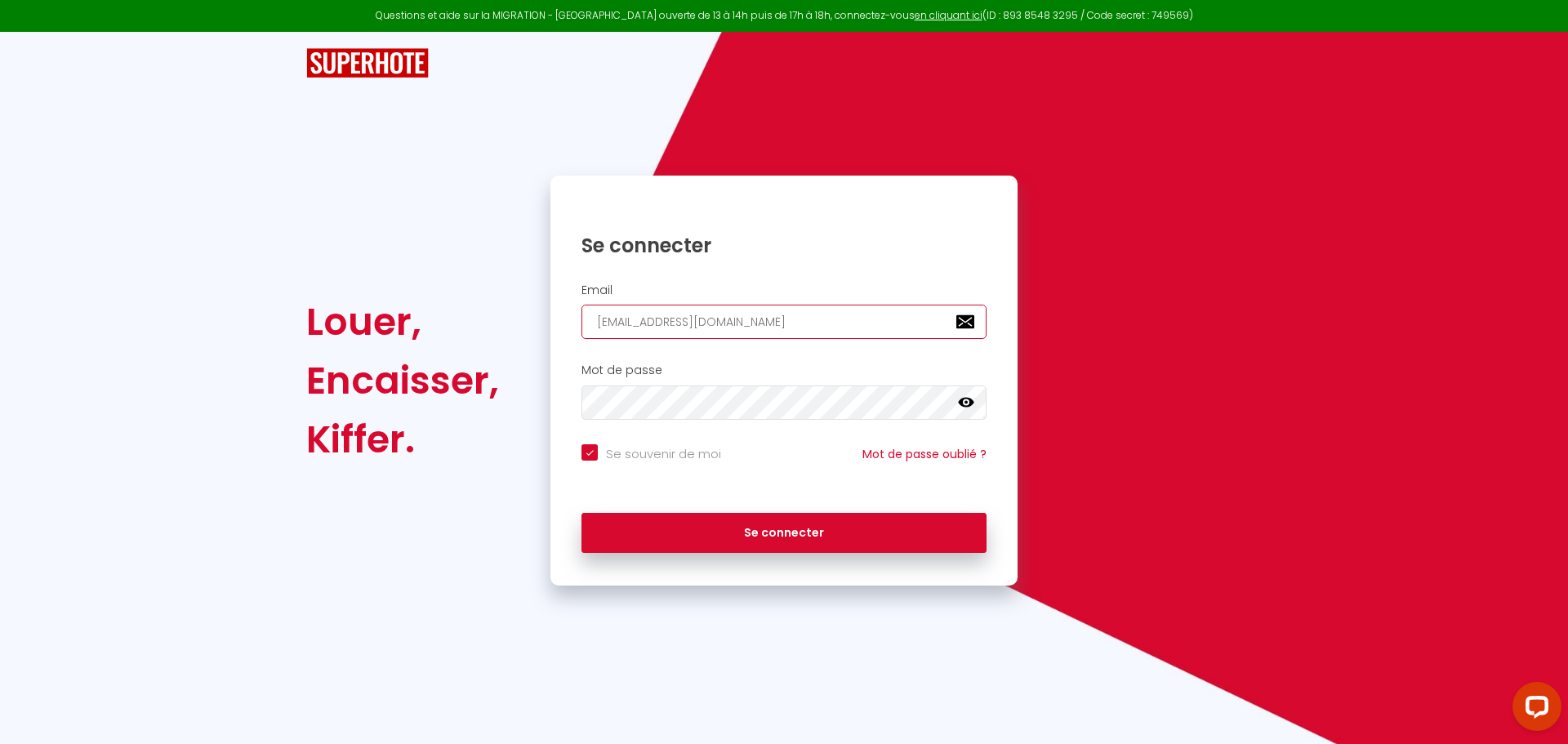
drag, startPoint x: 641, startPoint y: 316, endPoint x: 470, endPoint y: 306, distance: 171.3
click at [473, 306] on div "Louer, Encaisser, Kiffer. Se connecter Email [EMAIL_ADDRESS][DOMAIN_NAME] Mot d…" at bounding box center [784, 380] width 977 height 410
paste input "[EMAIL_ADDRESS][DOMAIN_NAME]"
type input "[EMAIL_ADDRESS][DOMAIN_NAME]"
checkbox input "true"
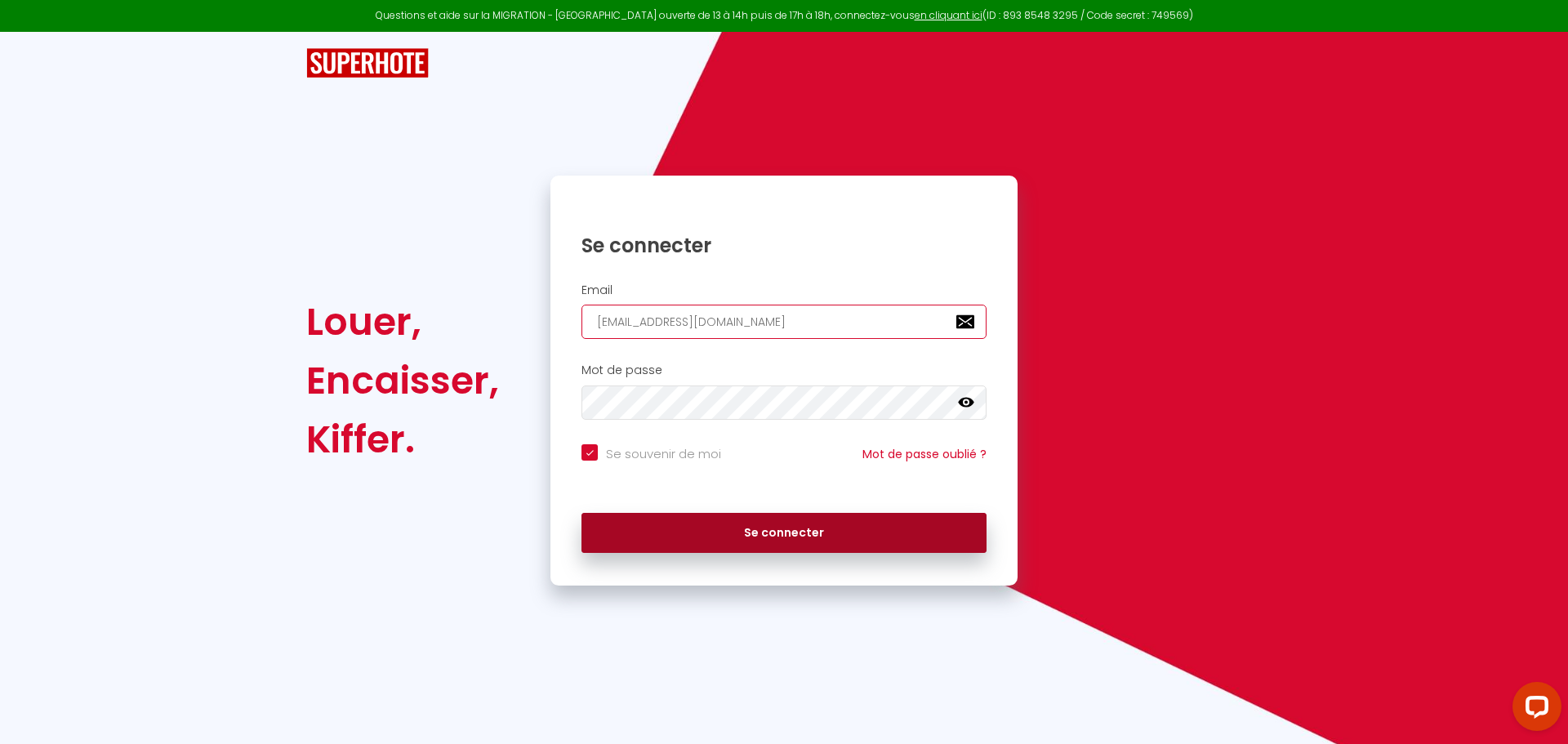
type input "[EMAIL_ADDRESS][DOMAIN_NAME]"
click at [753, 541] on button "Se connecter" at bounding box center [784, 532] width 405 height 41
checkbox input "true"
